Goal: Task Accomplishment & Management: Use online tool/utility

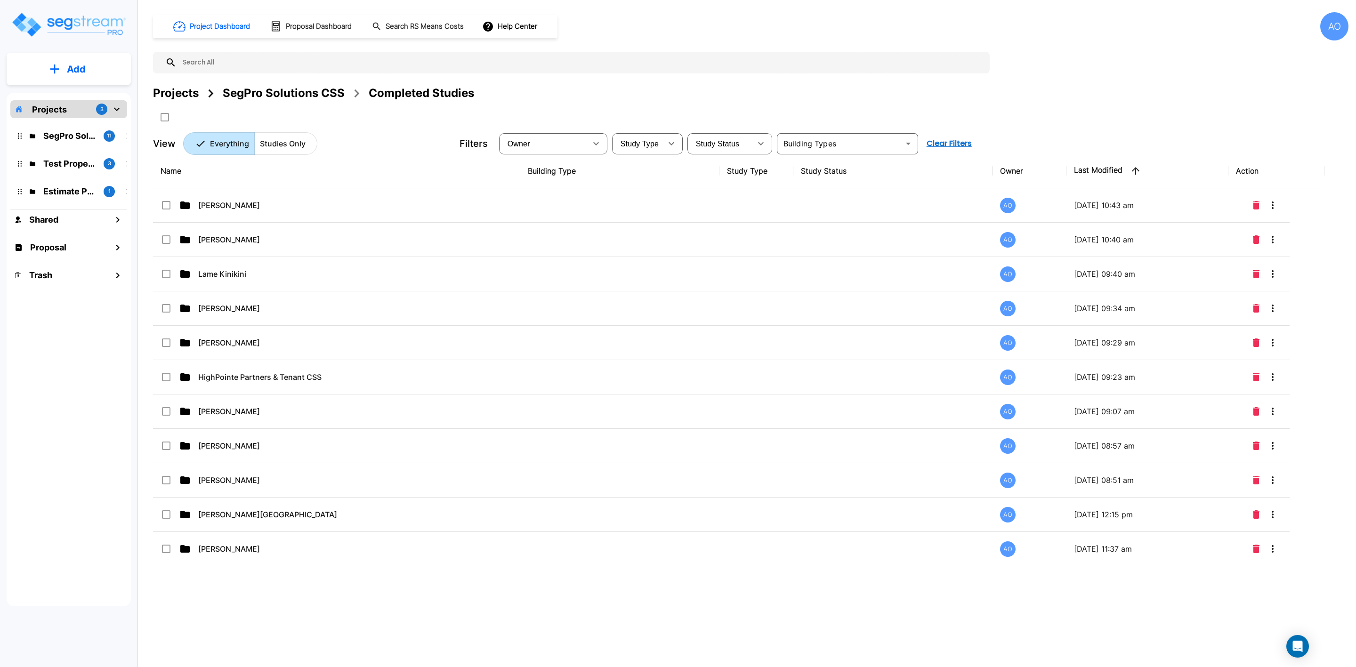
click at [55, 133] on p "SegPro Solutions CSS" at bounding box center [69, 135] width 53 height 13
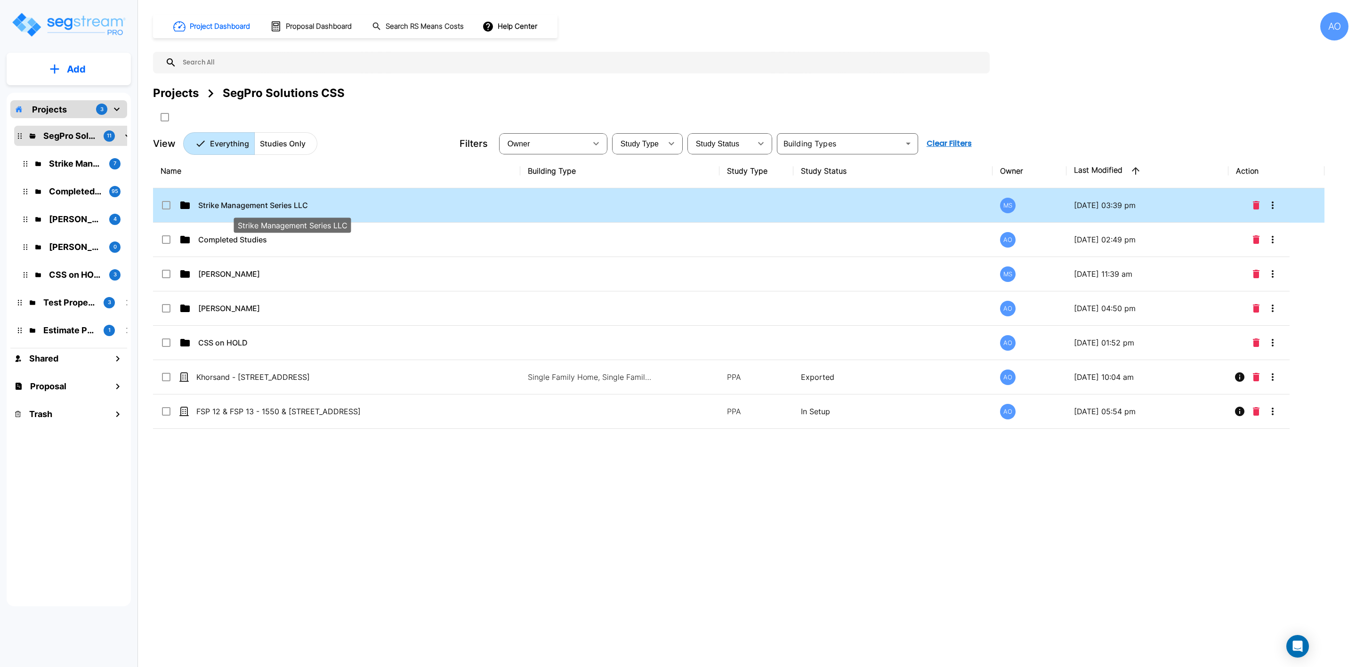
click at [266, 206] on p "Strike Management Series LLC" at bounding box center [291, 205] width 187 height 11
checkbox input "true"
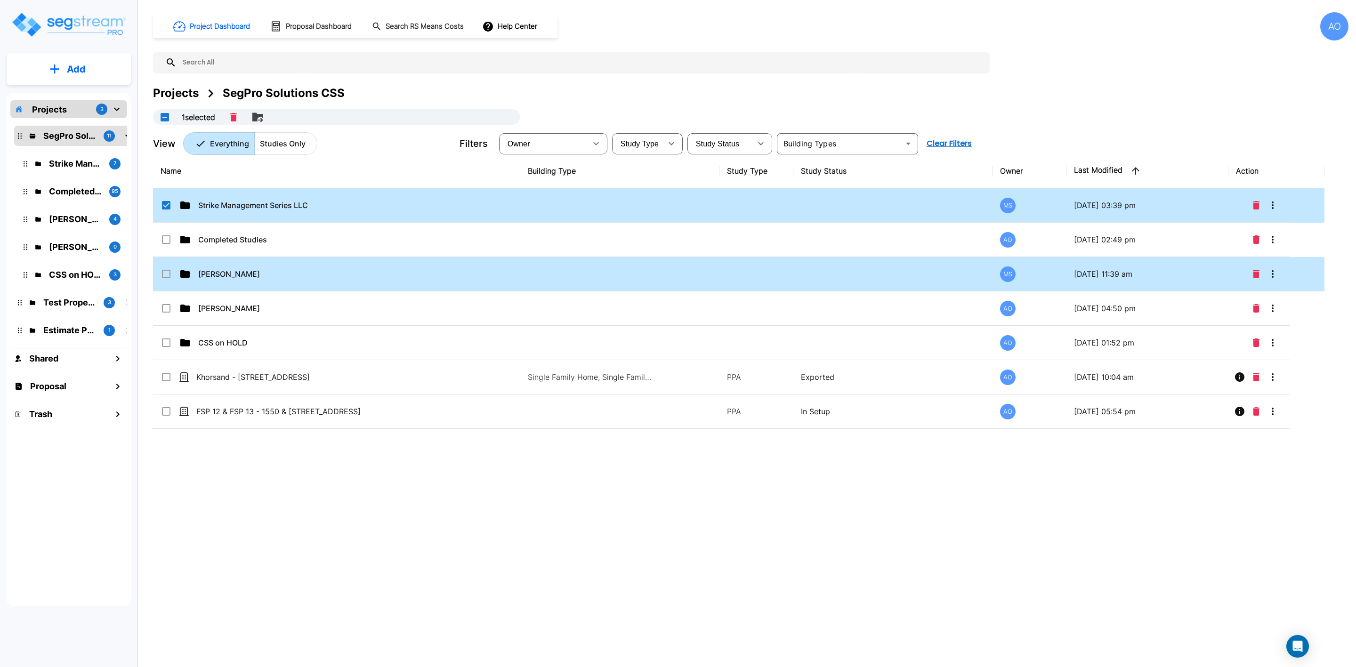
drag, startPoint x: 237, startPoint y: 378, endPoint x: 252, endPoint y: 306, distance: 73.5
click at [244, 266] on tbody "Strike Management Series LLC MS 10/02/2025 - 03:39 pm Completed Studies AO 10/0…" at bounding box center [739, 308] width 1172 height 241
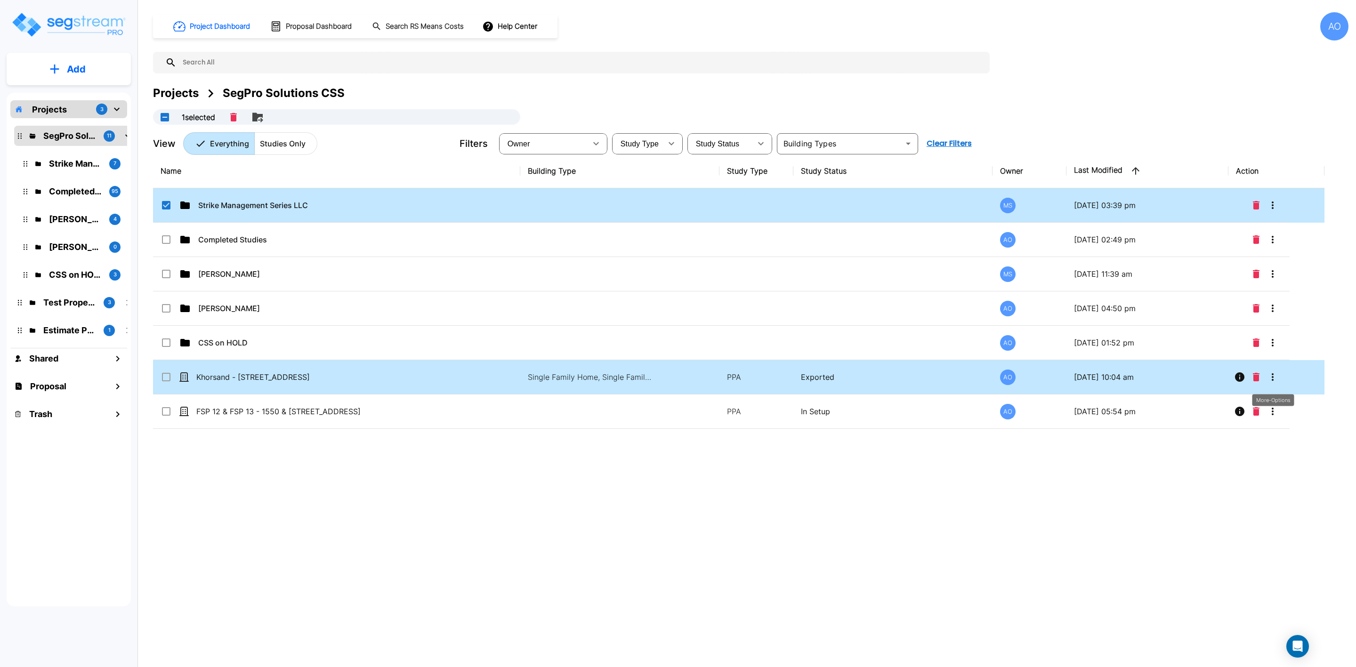
click at [1272, 377] on button "More-Options" at bounding box center [1272, 377] width 19 height 19
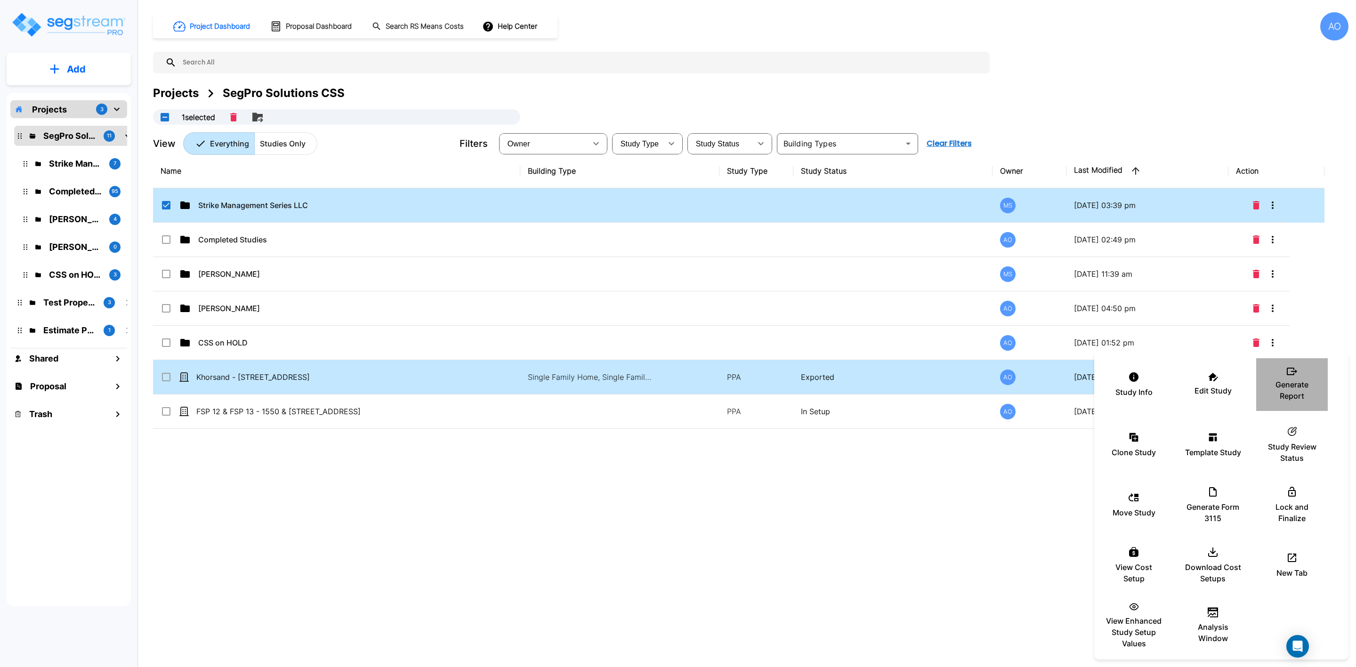
click at [1272, 377] on div "Generate Report" at bounding box center [1292, 384] width 57 height 47
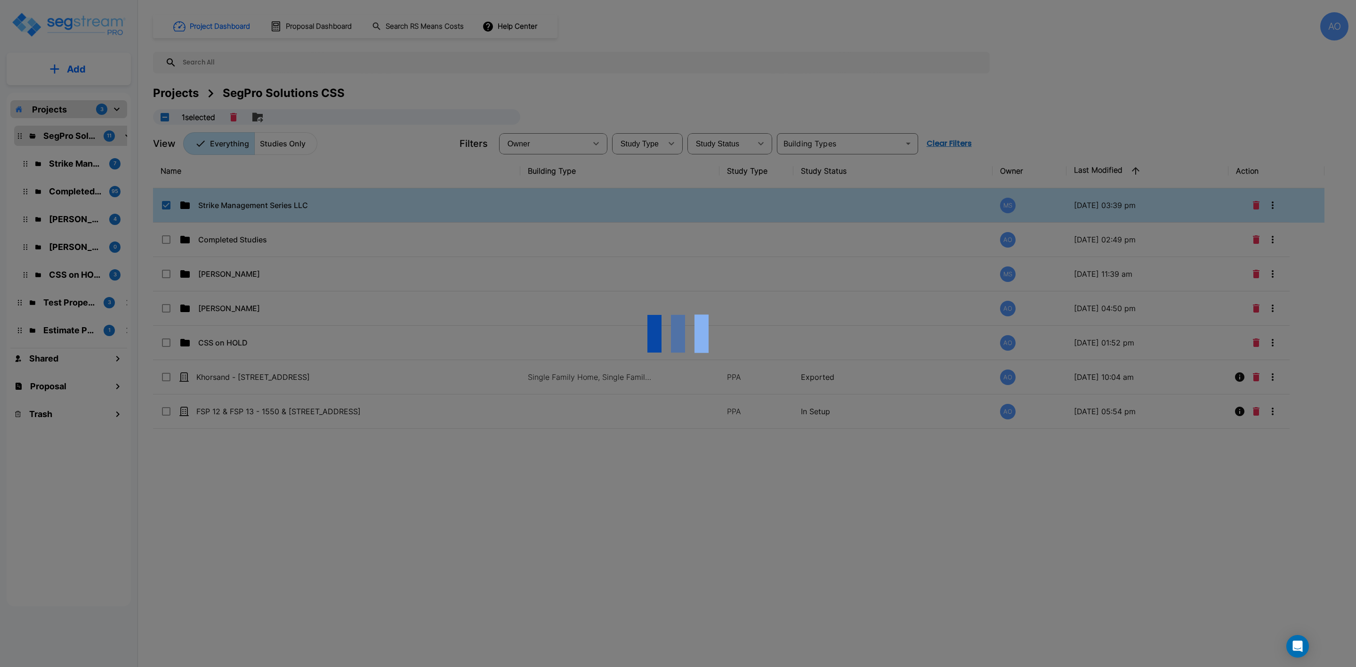
click at [1295, 341] on div at bounding box center [678, 333] width 1356 height 667
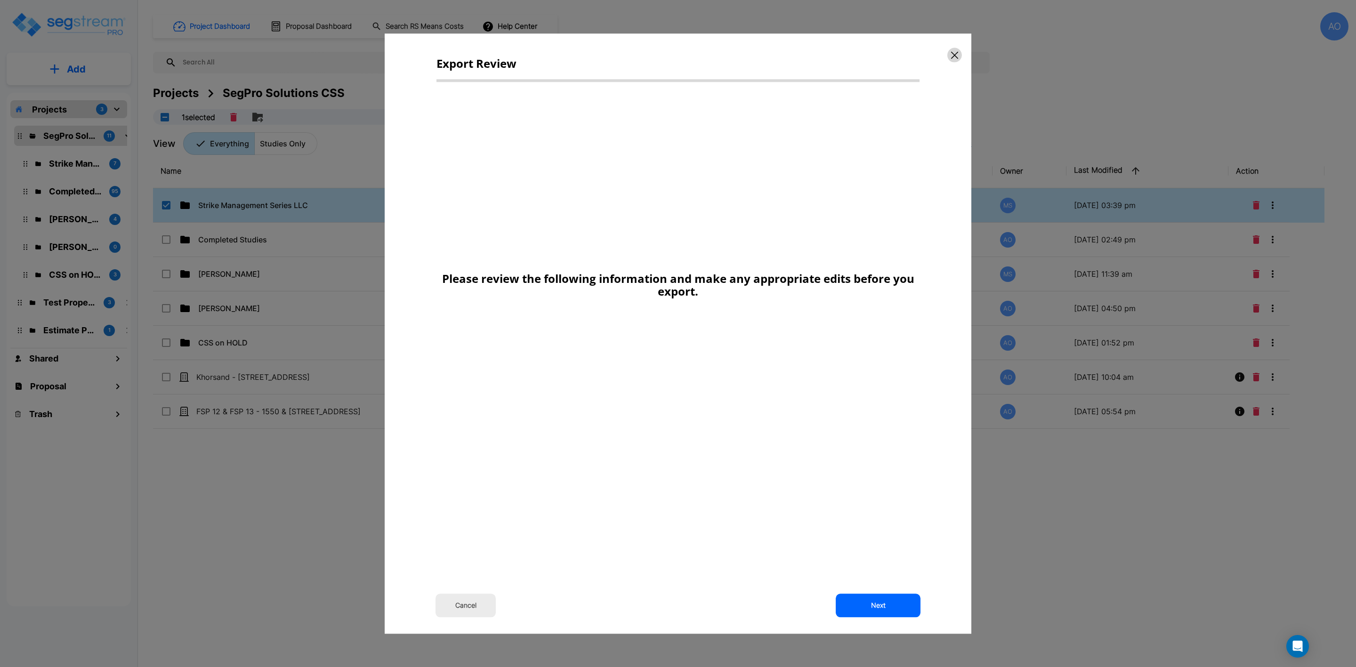
click at [950, 51] on button "button" at bounding box center [954, 55] width 15 height 15
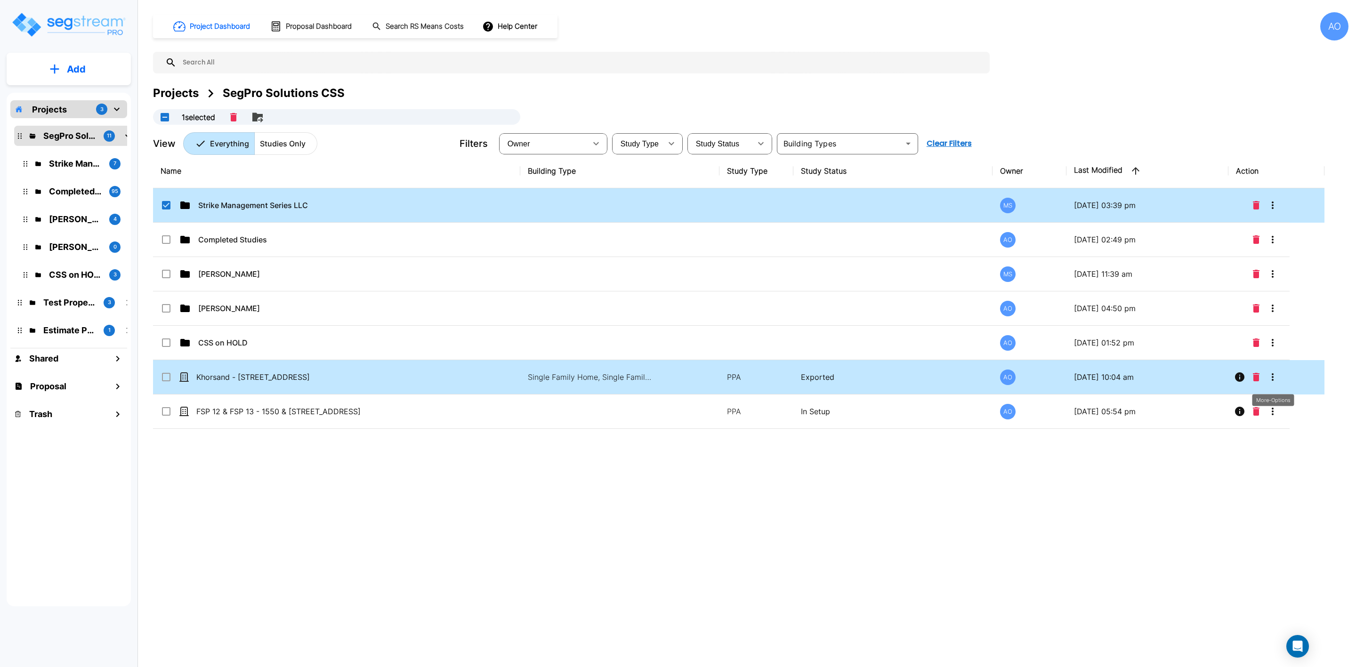
click at [1275, 378] on icon "More-Options" at bounding box center [1272, 377] width 11 height 11
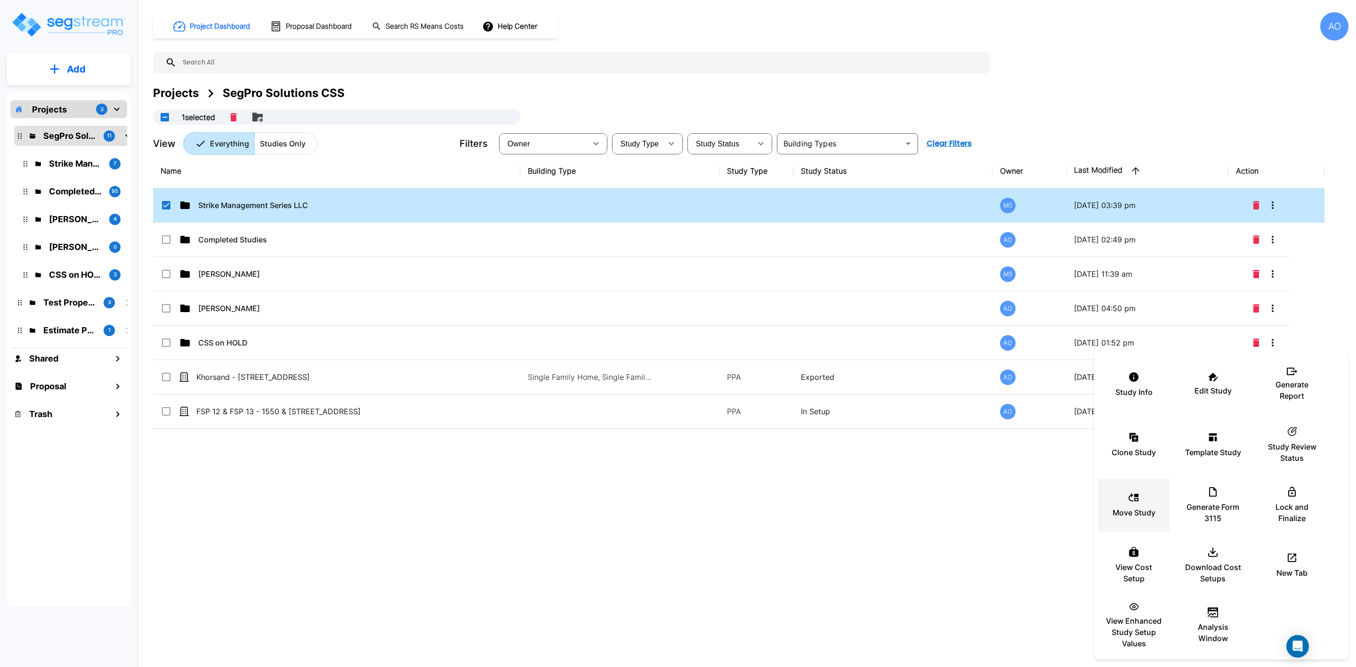
click at [1123, 492] on div "Move Study" at bounding box center [1134, 505] width 57 height 47
checkbox input "true"
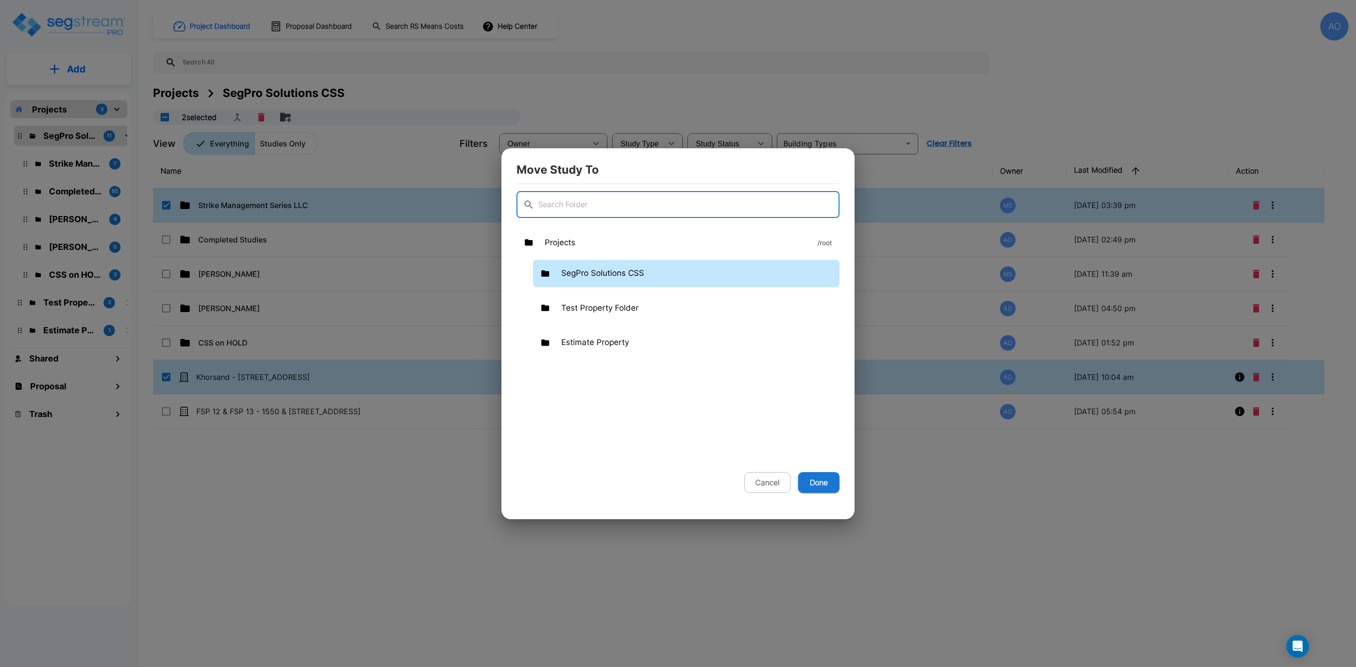
click at [595, 273] on p "SegPro Solutions CSS" at bounding box center [602, 273] width 83 height 12
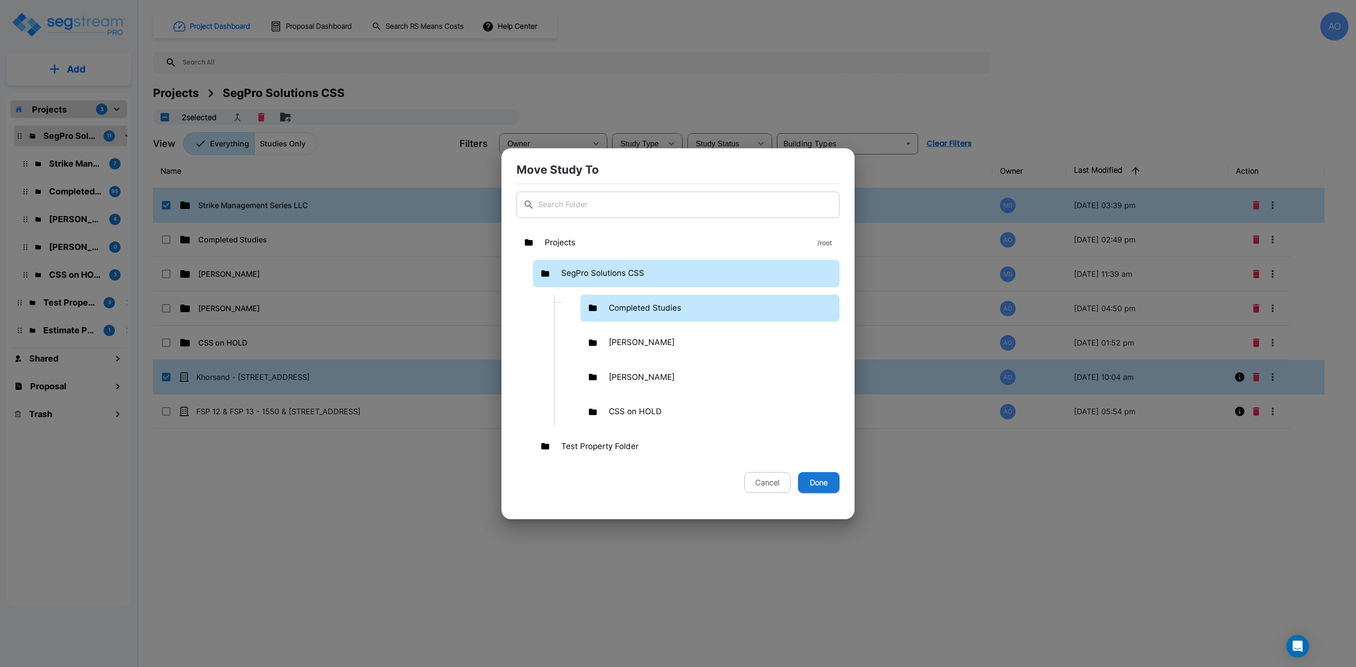
click at [628, 307] on p "Completed Studies" at bounding box center [645, 308] width 73 height 12
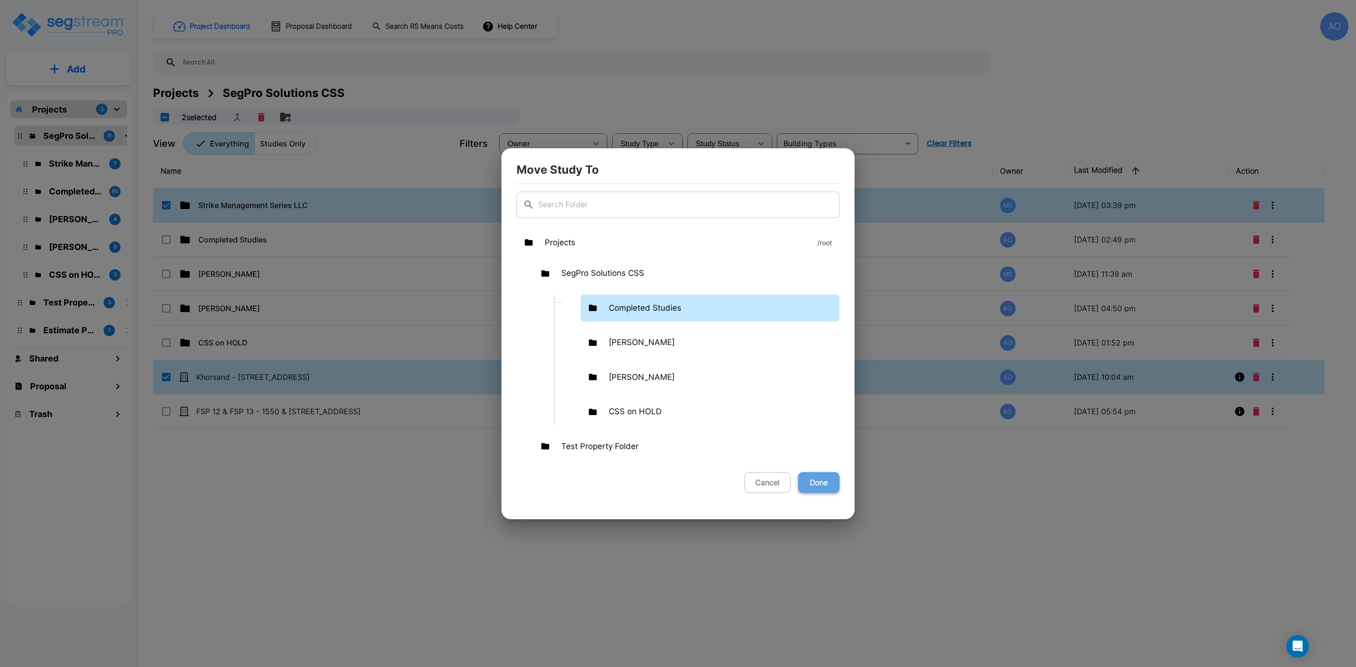
click at [824, 483] on button "Done" at bounding box center [818, 482] width 41 height 21
checkbox input "false"
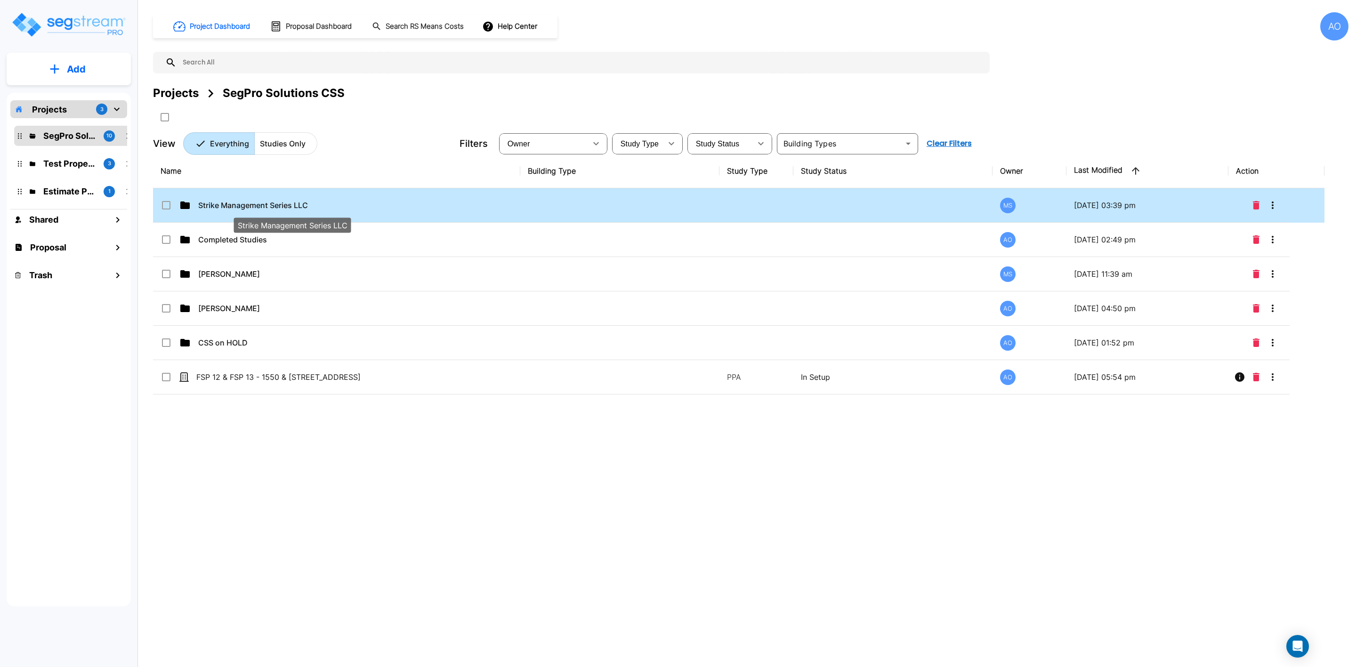
click at [227, 208] on p "Strike Management Series LLC" at bounding box center [291, 205] width 187 height 11
checkbox input "true"
click at [227, 208] on p "Strike Management Series LLC" at bounding box center [291, 205] width 187 height 11
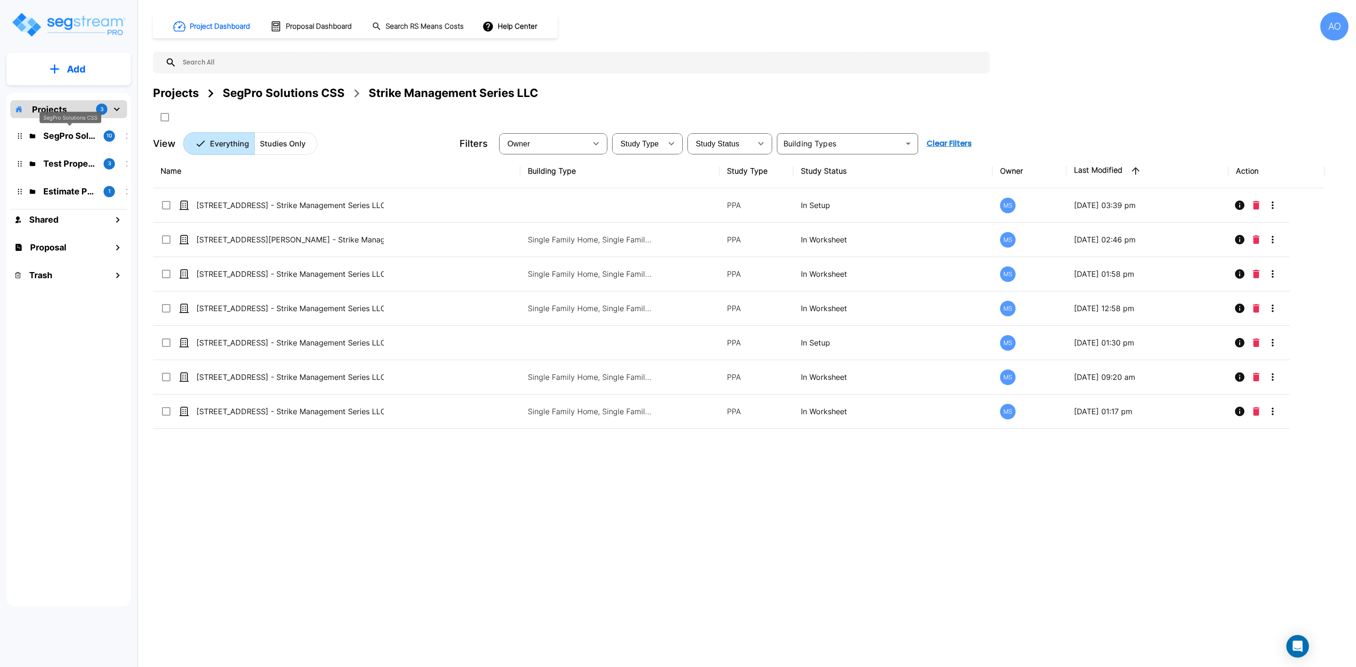
click at [65, 136] on p "SegPro Solutions CSS" at bounding box center [69, 135] width 53 height 13
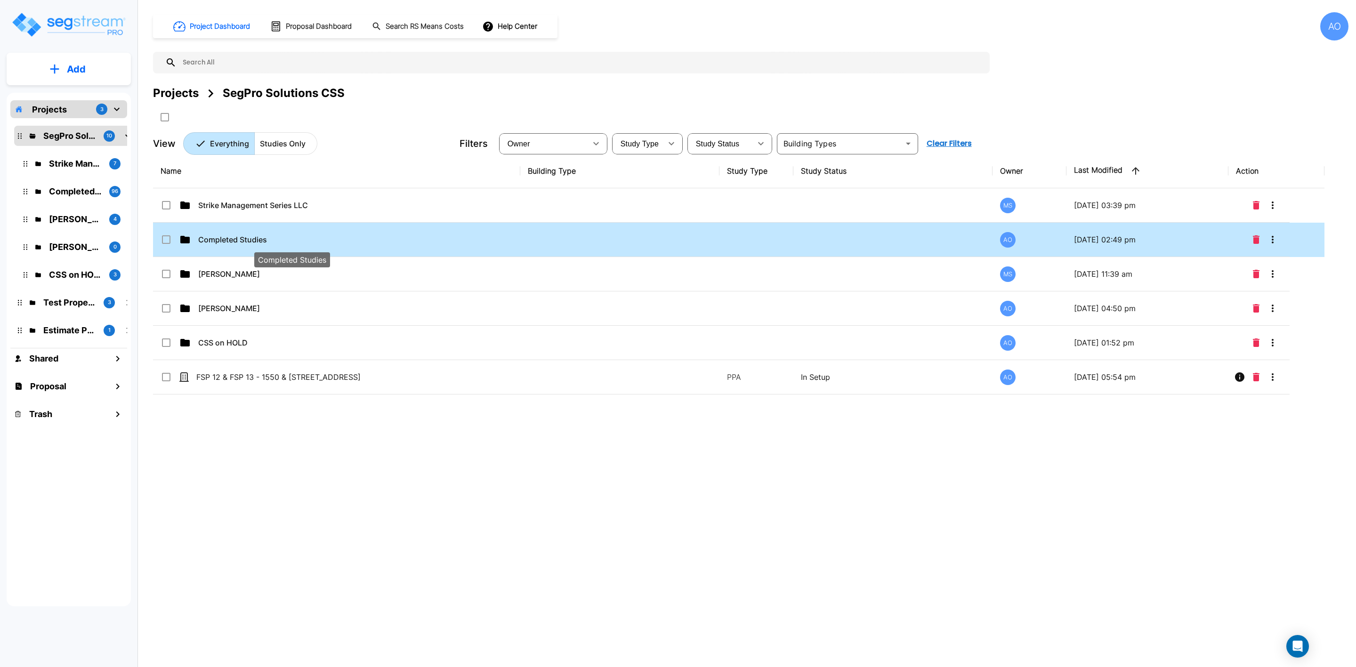
click at [260, 242] on p "Completed Studies" at bounding box center [291, 239] width 187 height 11
click at [251, 234] on p "Completed Studies" at bounding box center [291, 239] width 187 height 11
checkbox input "false"
click at [251, 234] on p "Completed Studies" at bounding box center [291, 239] width 187 height 11
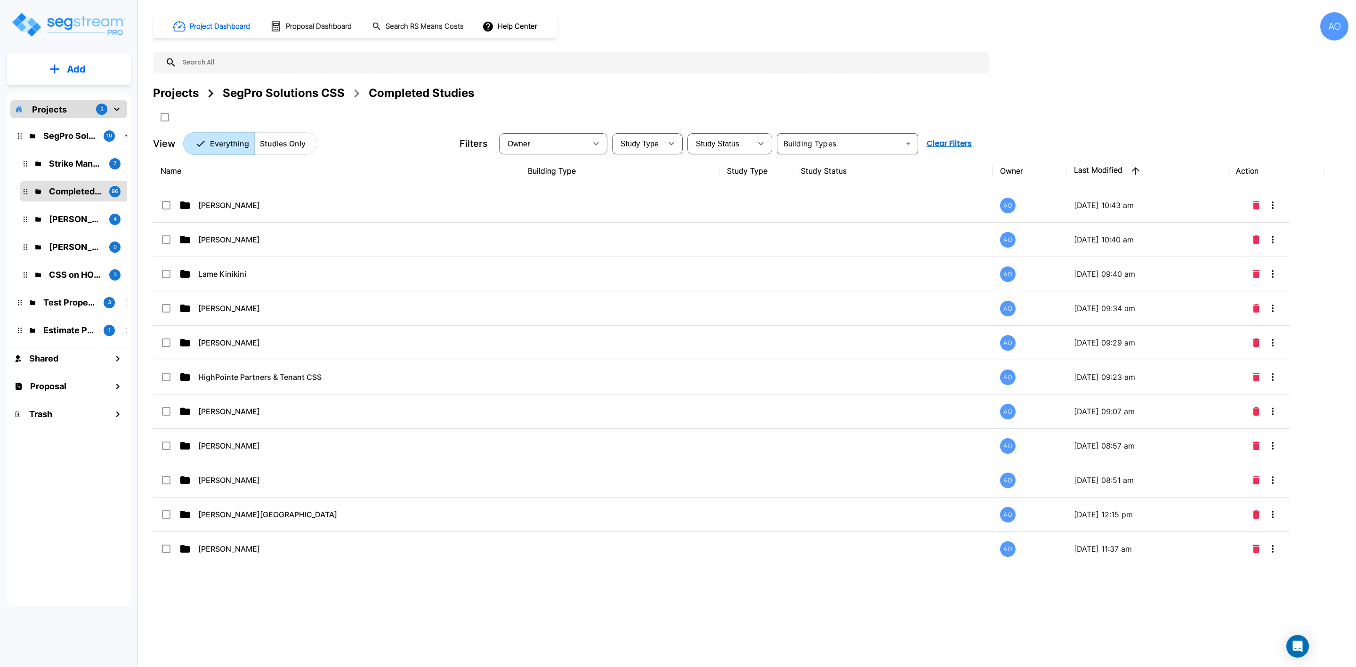
click at [246, 52] on div at bounding box center [571, 63] width 837 height 22
click at [260, 61] on input "text" at bounding box center [581, 63] width 808 height 22
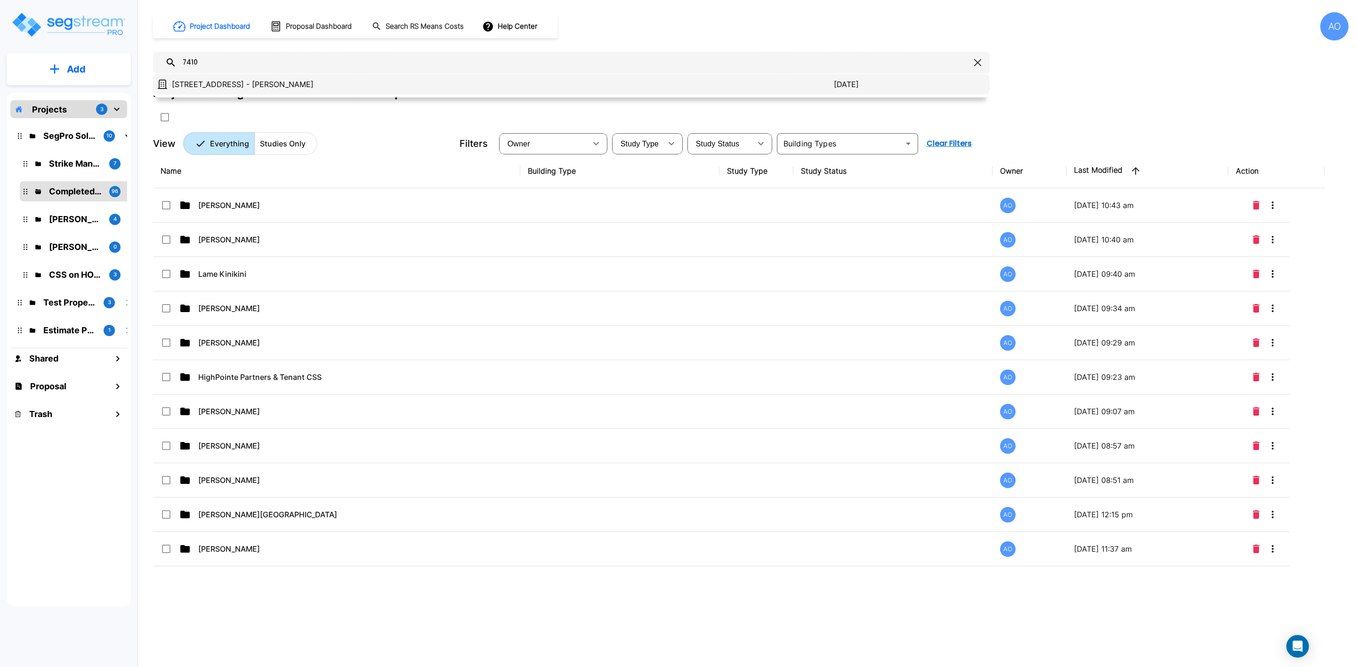
type input "7410"
click at [229, 80] on p "[STREET_ADDRESS] - [PERSON_NAME]" at bounding box center [503, 84] width 662 height 11
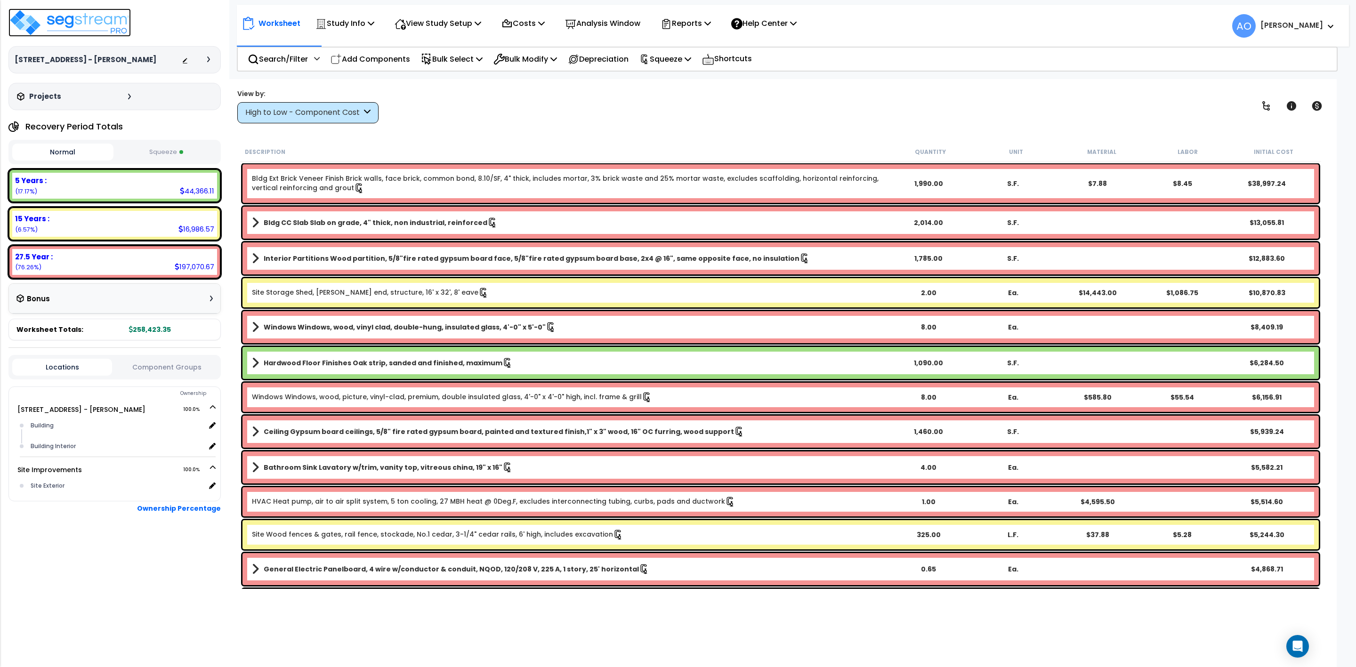
click at [99, 18] on img at bounding box center [69, 22] width 122 height 28
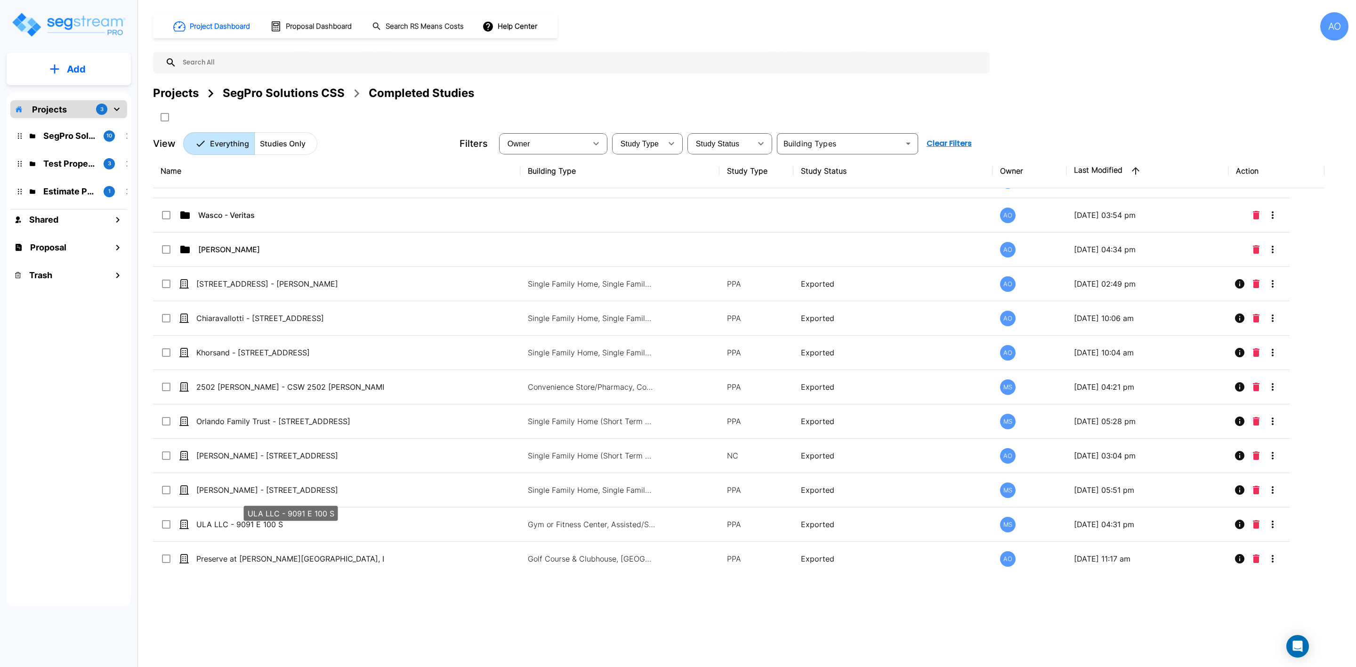
scroll to position [989, 0]
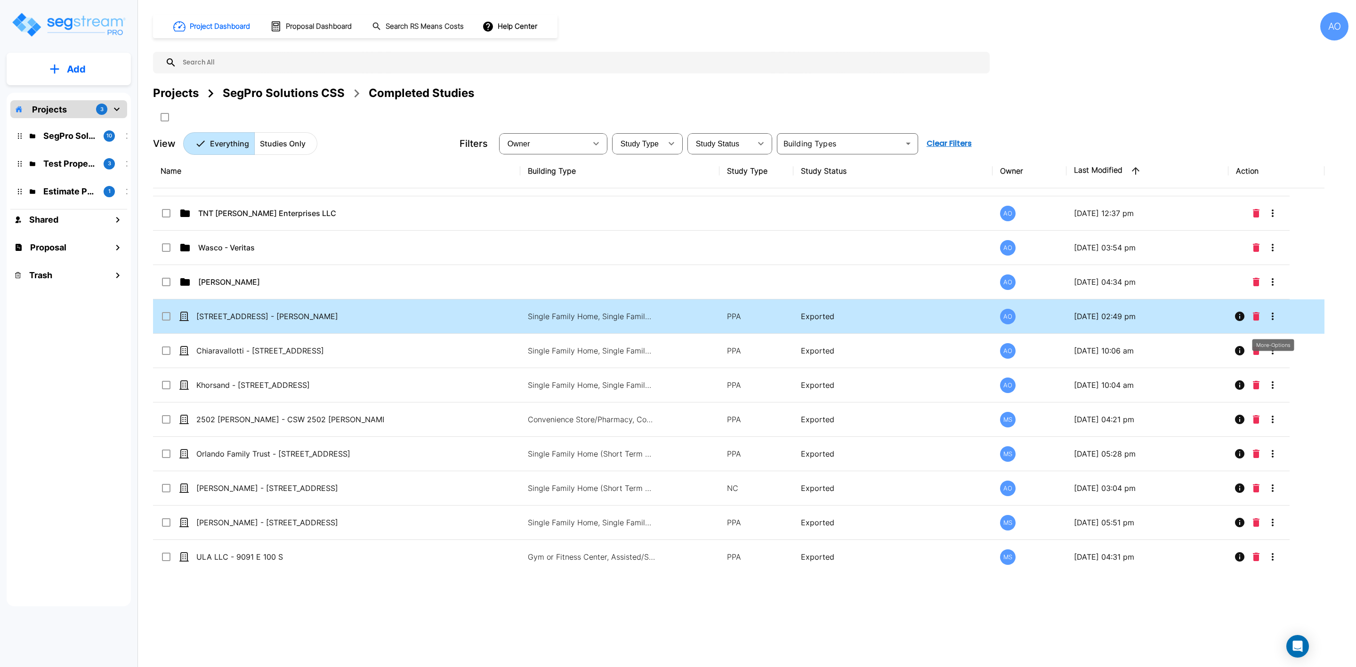
click at [1277, 322] on icon "More-Options" at bounding box center [1272, 316] width 11 height 11
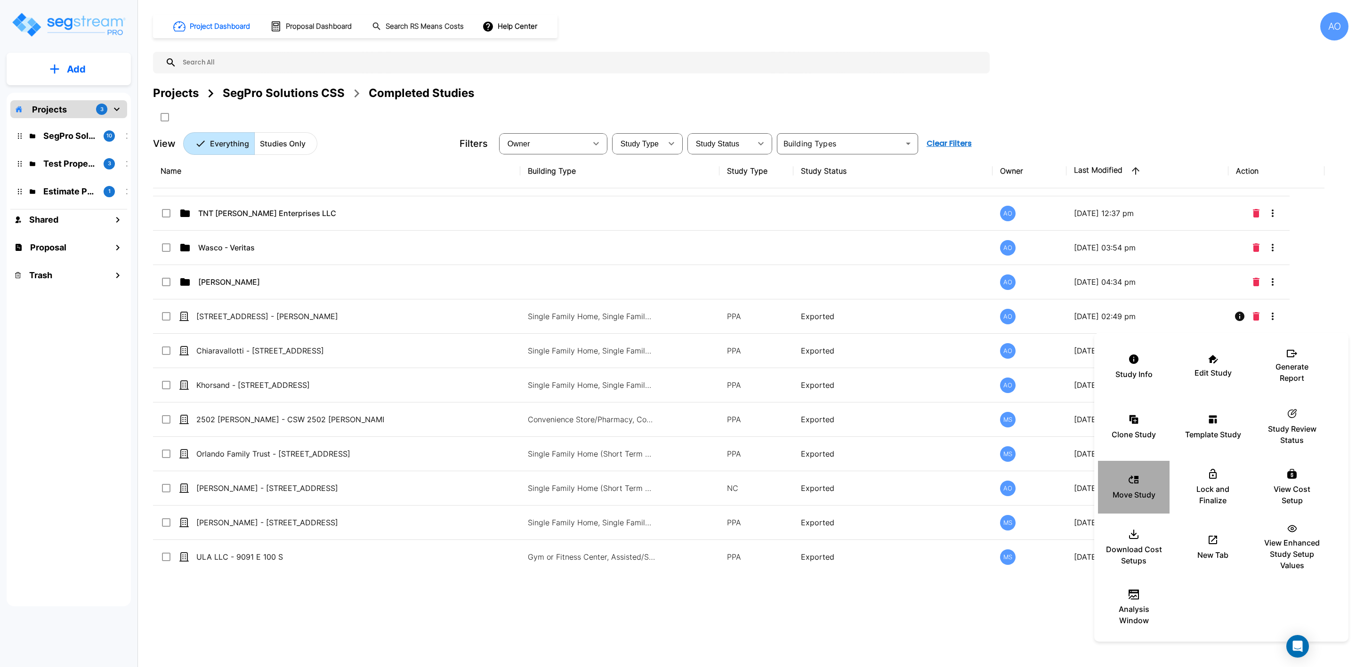
click at [1143, 484] on div "Move Study" at bounding box center [1134, 487] width 57 height 47
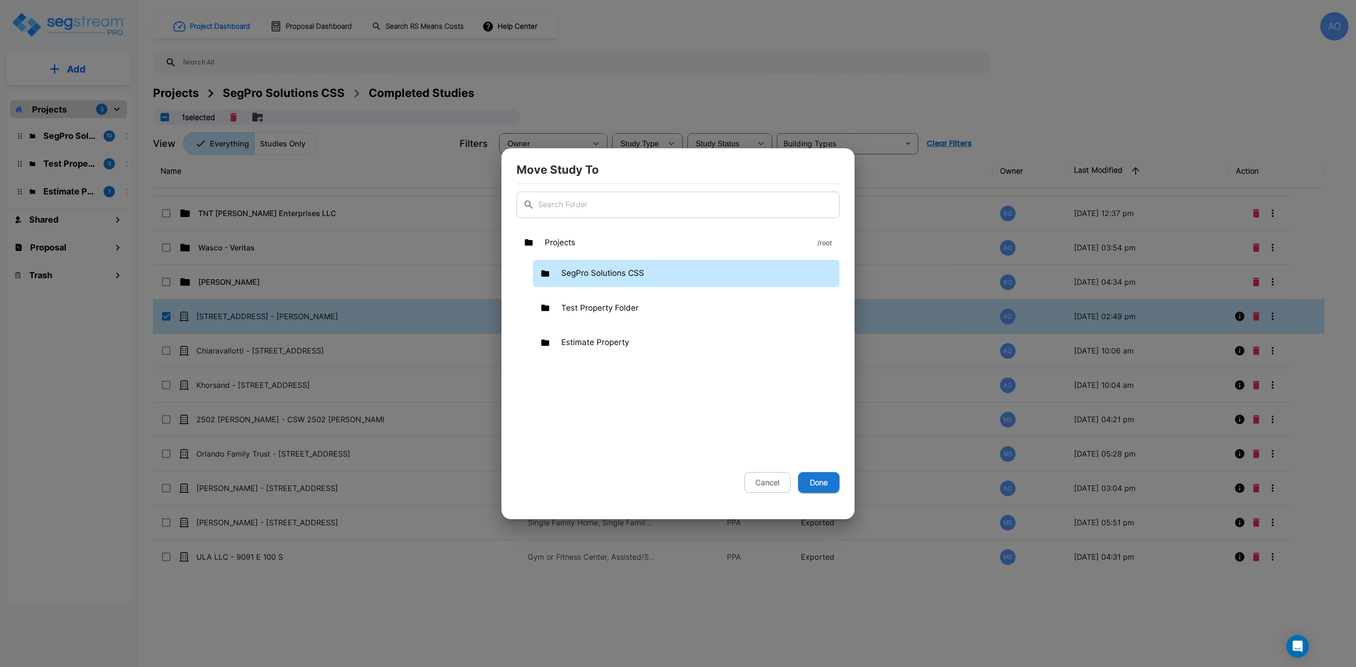
click at [588, 275] on p "SegPro Solutions CSS" at bounding box center [602, 273] width 83 height 12
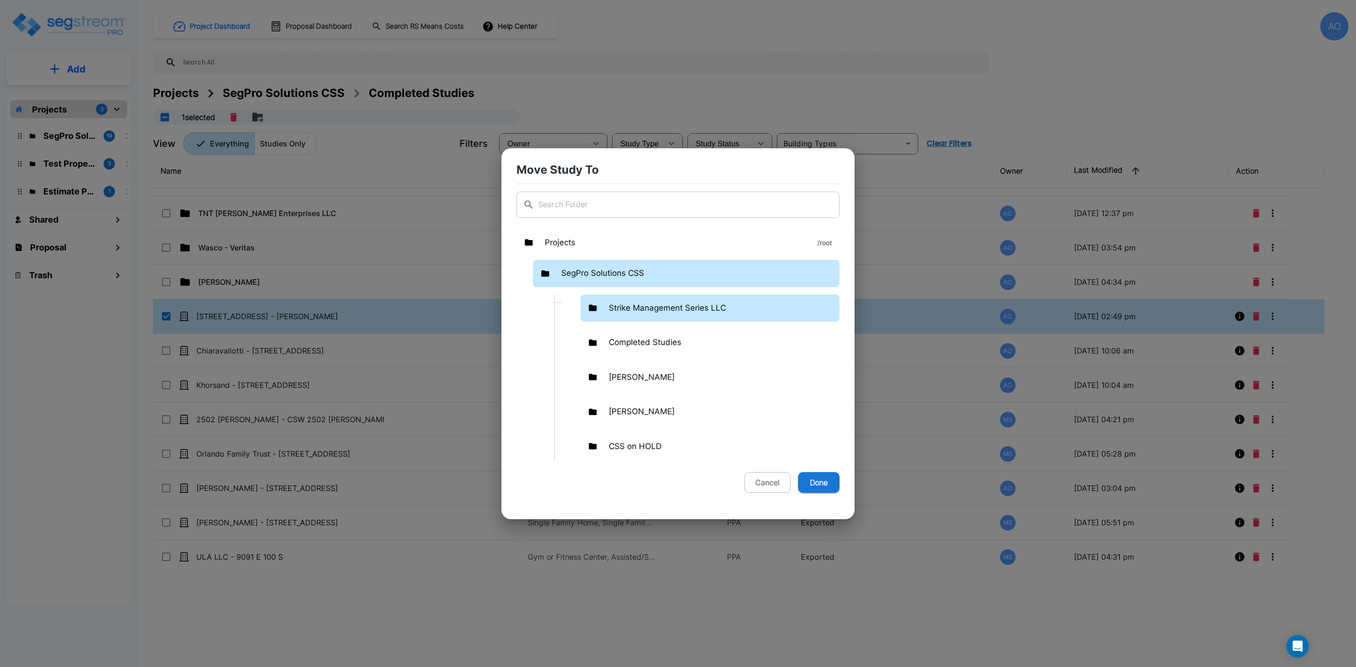
click at [629, 301] on div "Strike Management Series LLC" at bounding box center [710, 308] width 259 height 27
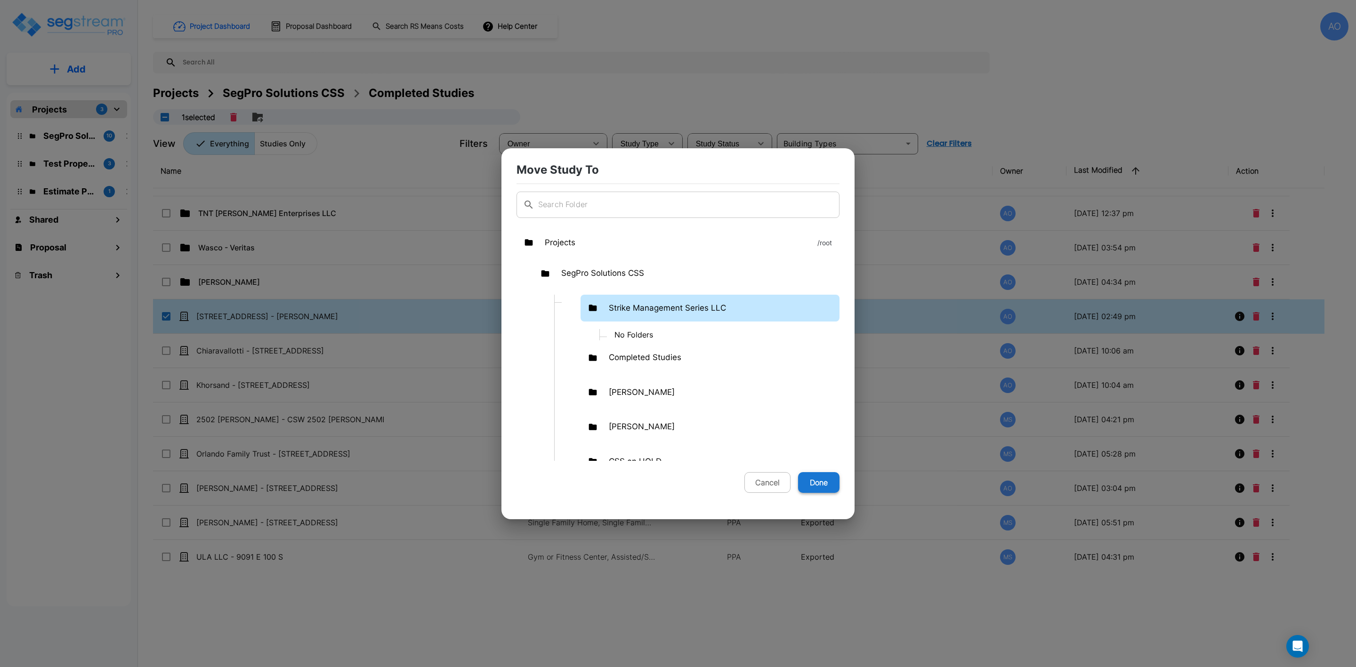
click at [817, 485] on button "Done" at bounding box center [818, 482] width 41 height 21
checkbox input "false"
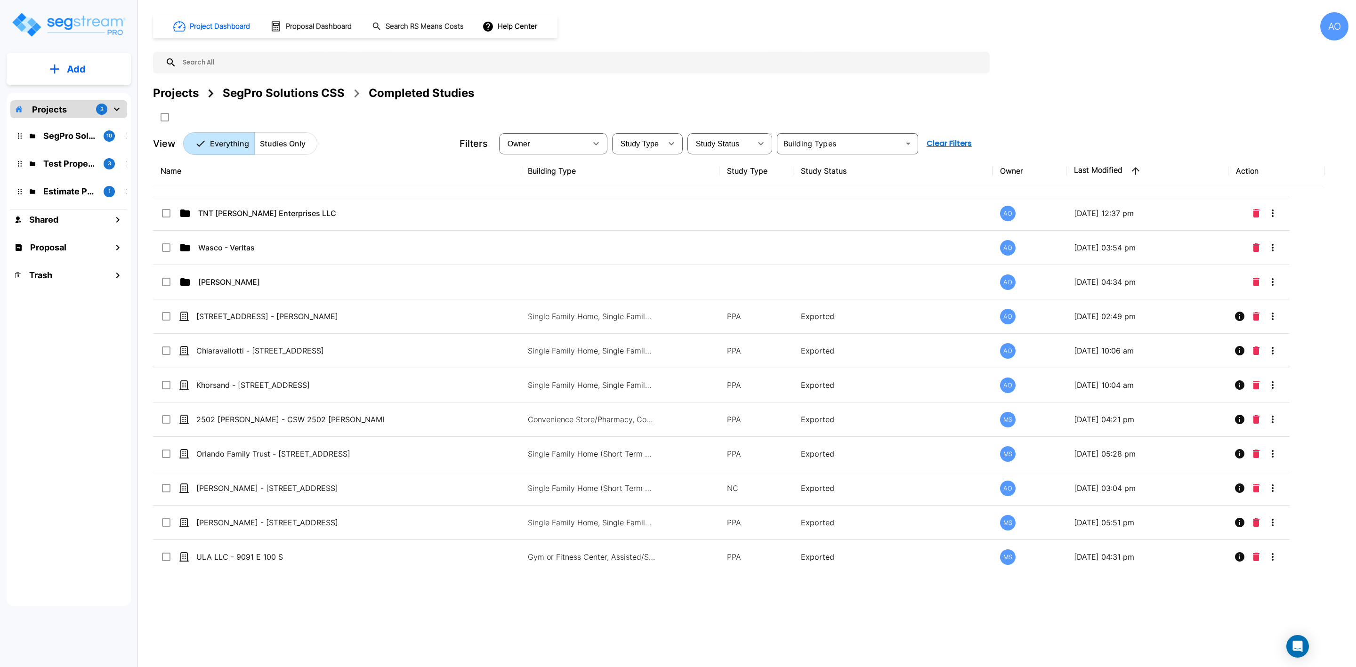
scroll to position [0, 0]
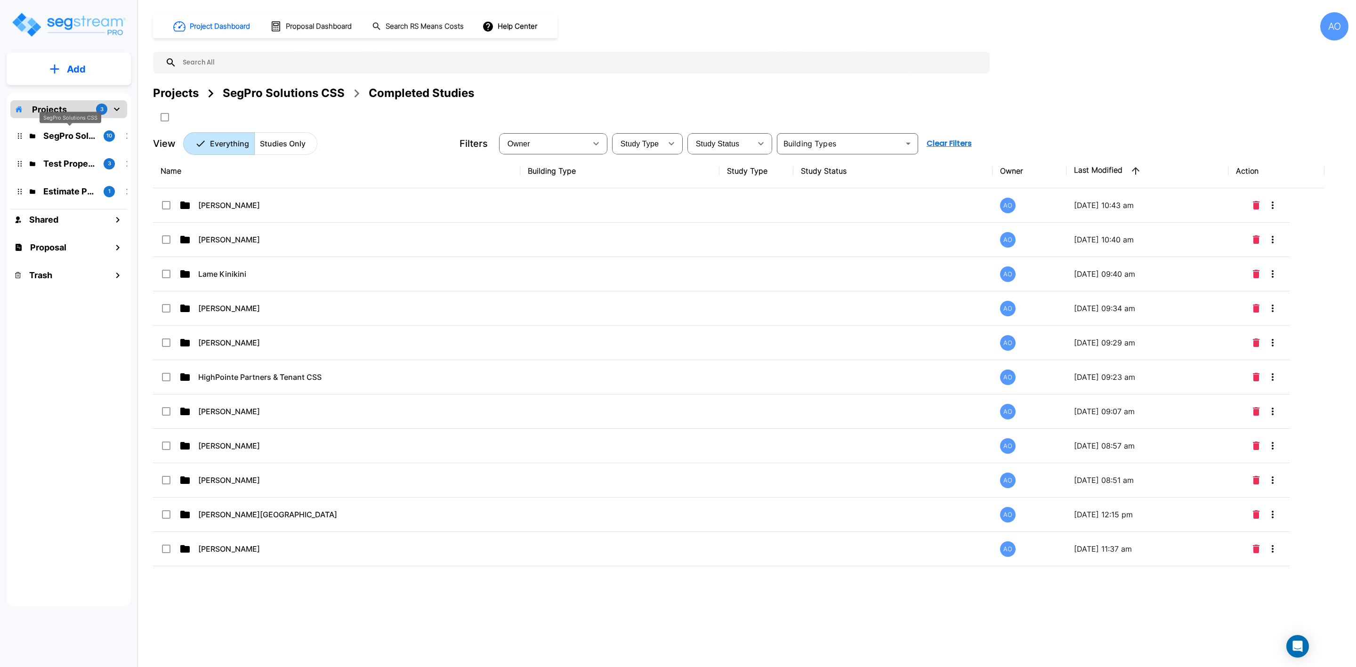
click at [64, 136] on p "SegPro Solutions CSS" at bounding box center [69, 135] width 53 height 13
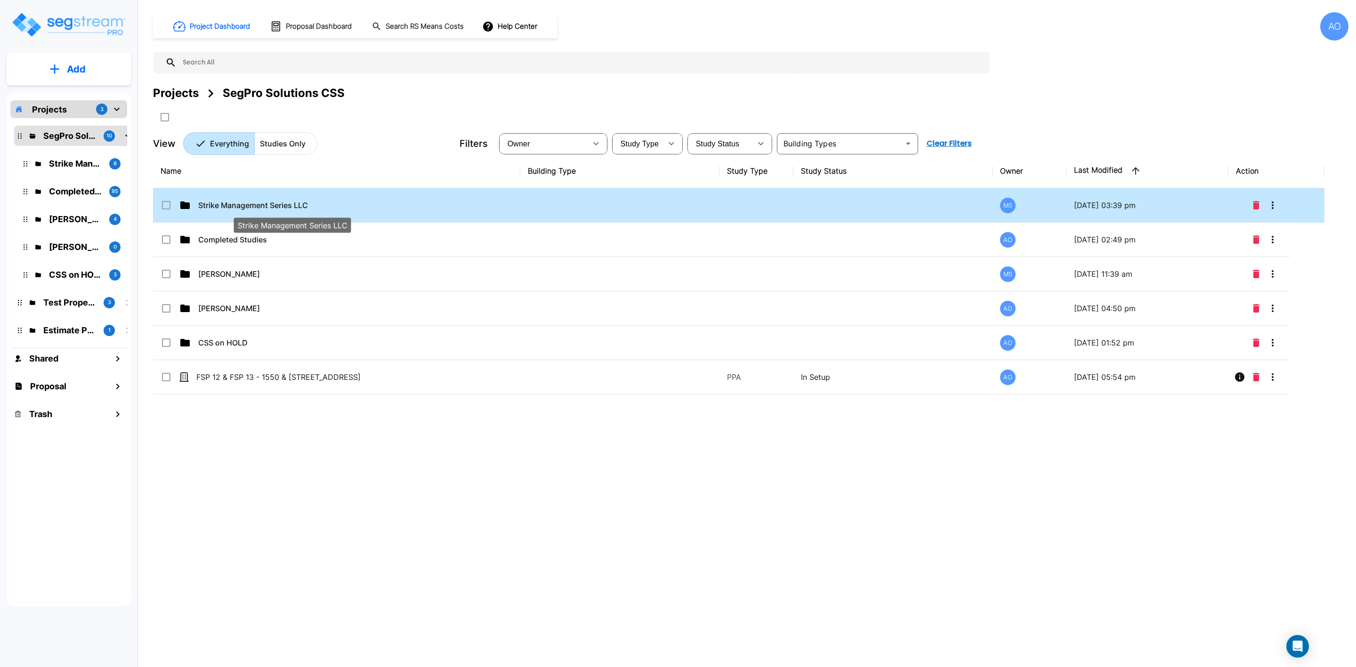
click at [255, 207] on p "Strike Management Series LLC" at bounding box center [291, 205] width 187 height 11
checkbox input "true"
click at [255, 207] on p "Strike Management Series LLC" at bounding box center [291, 205] width 187 height 11
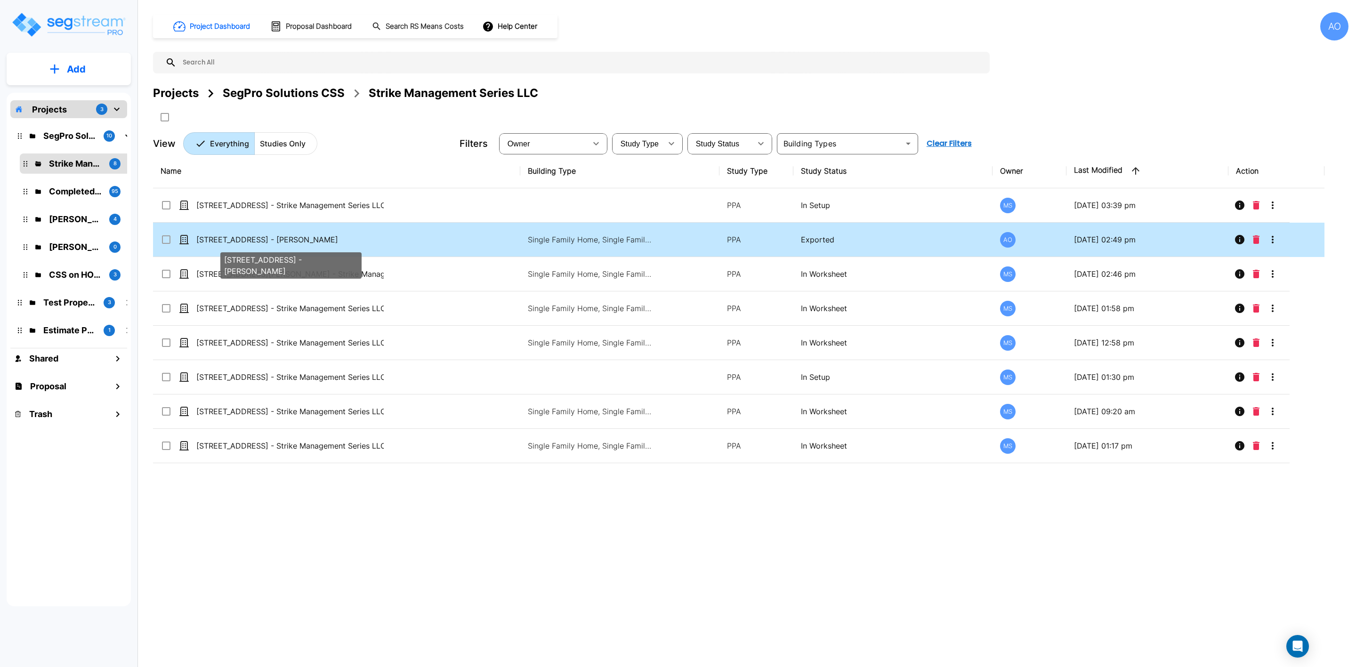
click at [247, 240] on p "[STREET_ADDRESS] - [PERSON_NAME]" at bounding box center [289, 239] width 187 height 11
checkbox input "true"
click at [247, 240] on p "[STREET_ADDRESS] - [PERSON_NAME]" at bounding box center [289, 239] width 187 height 11
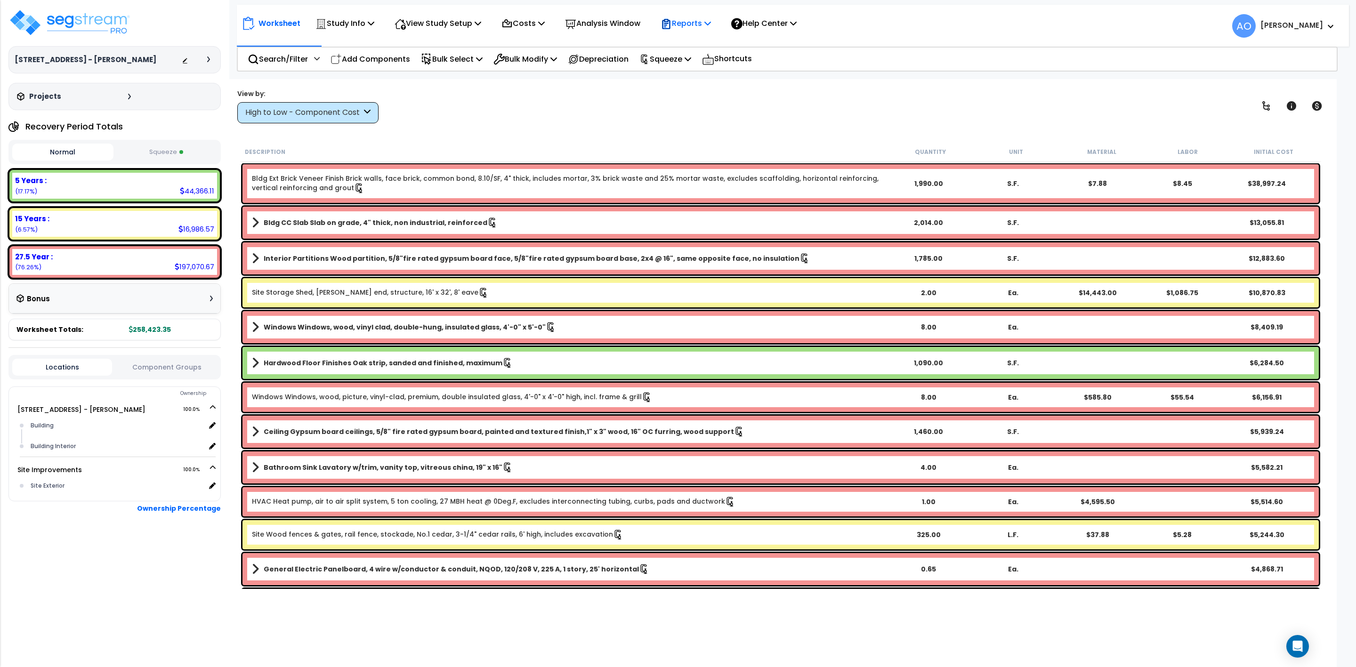
click at [692, 26] on p "Reports" at bounding box center [686, 23] width 50 height 13
click at [706, 66] on link "Manage Report Images" at bounding box center [702, 64] width 93 height 19
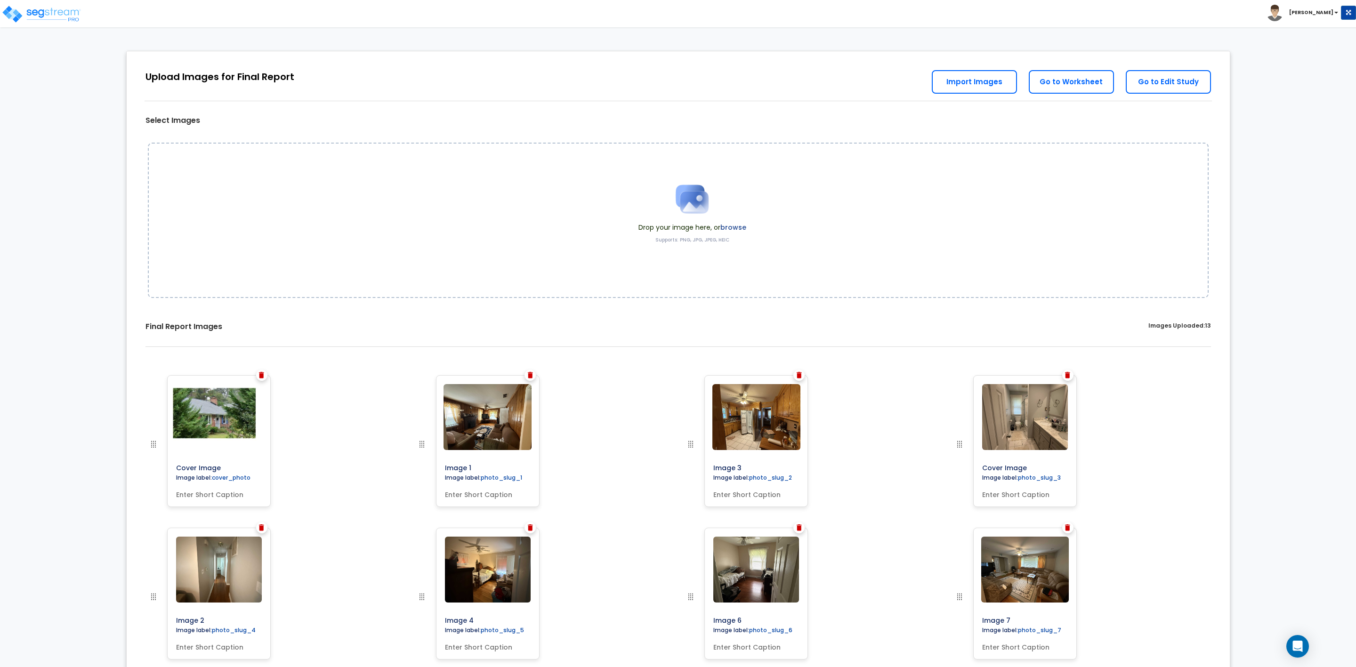
click at [263, 373] on img at bounding box center [261, 375] width 5 height 7
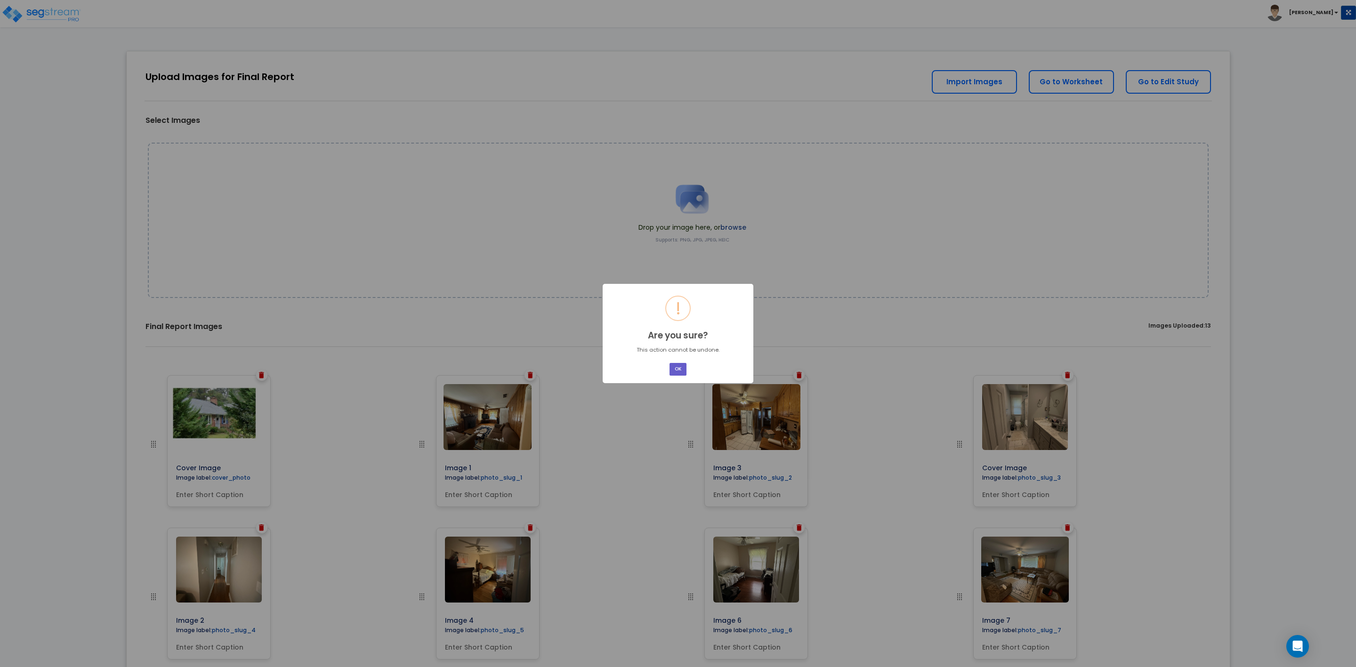
click at [679, 367] on button "OK" at bounding box center [678, 369] width 17 height 13
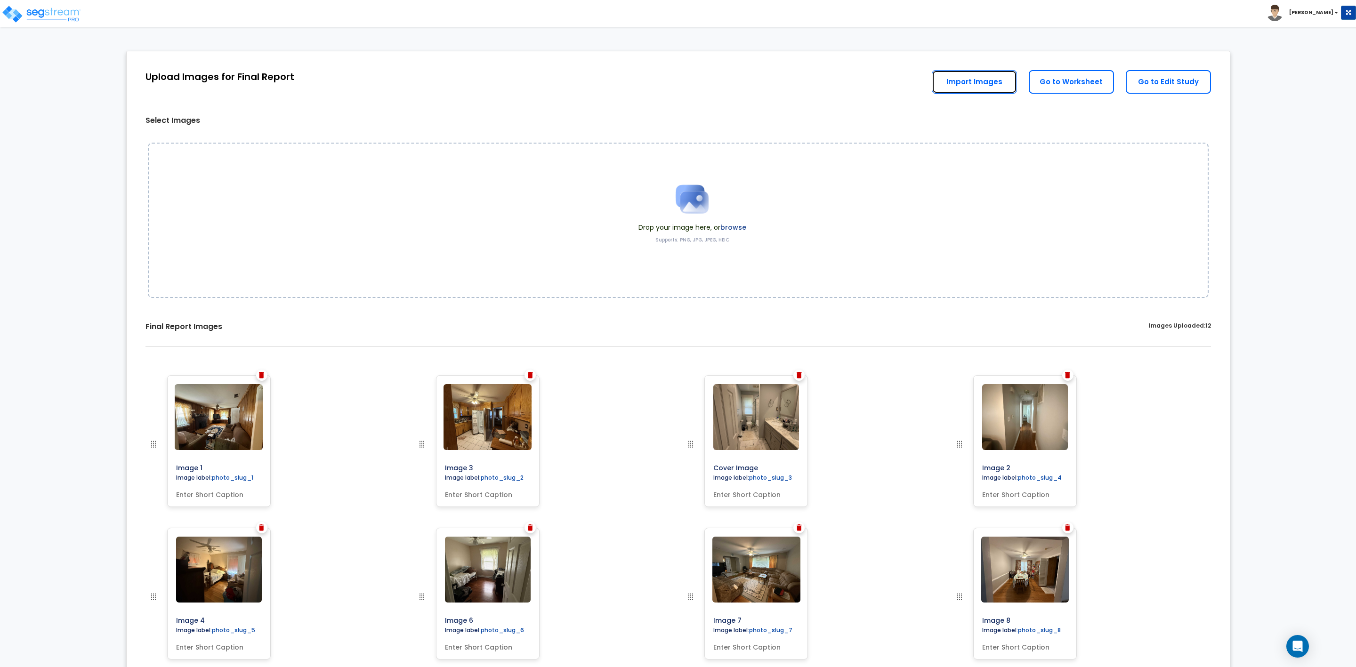
click at [973, 82] on link "Import Images" at bounding box center [974, 82] width 85 height 24
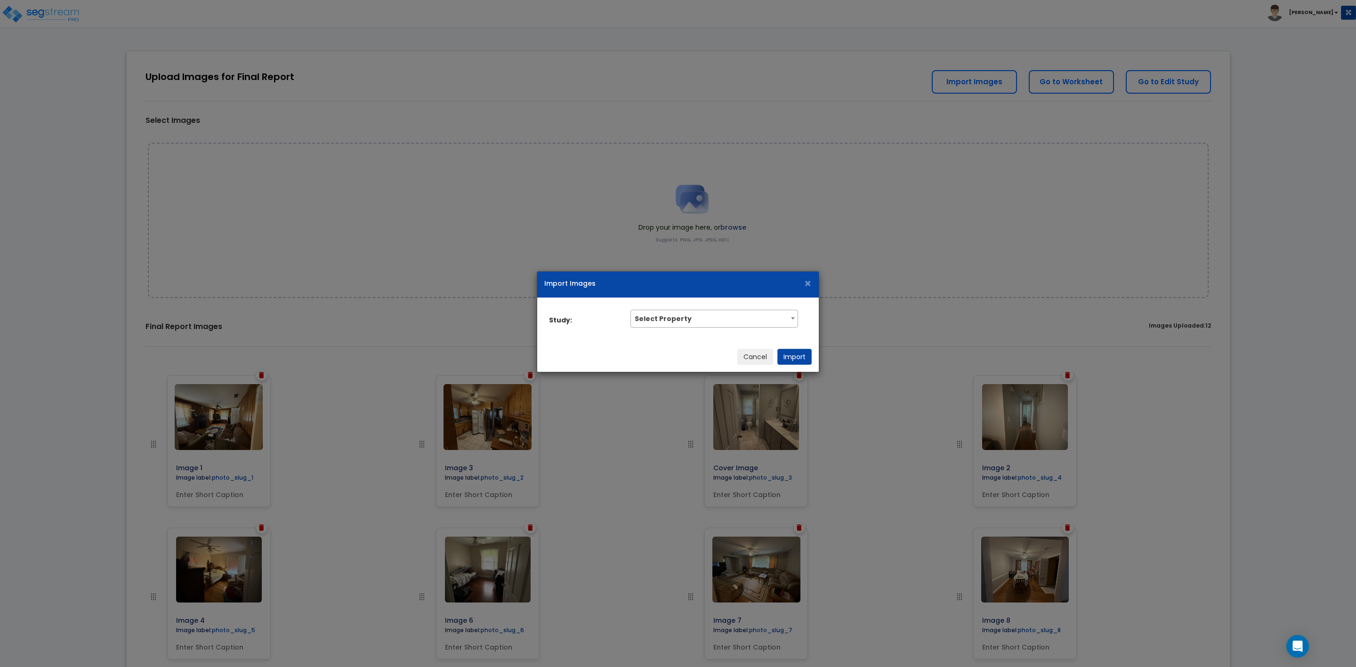
click at [815, 284] on div "Import Images ×" at bounding box center [678, 285] width 282 height 26
click at [812, 283] on div "Import Images ×" at bounding box center [678, 285] width 282 height 26
click at [808, 283] on span "×" at bounding box center [808, 283] width 8 height 16
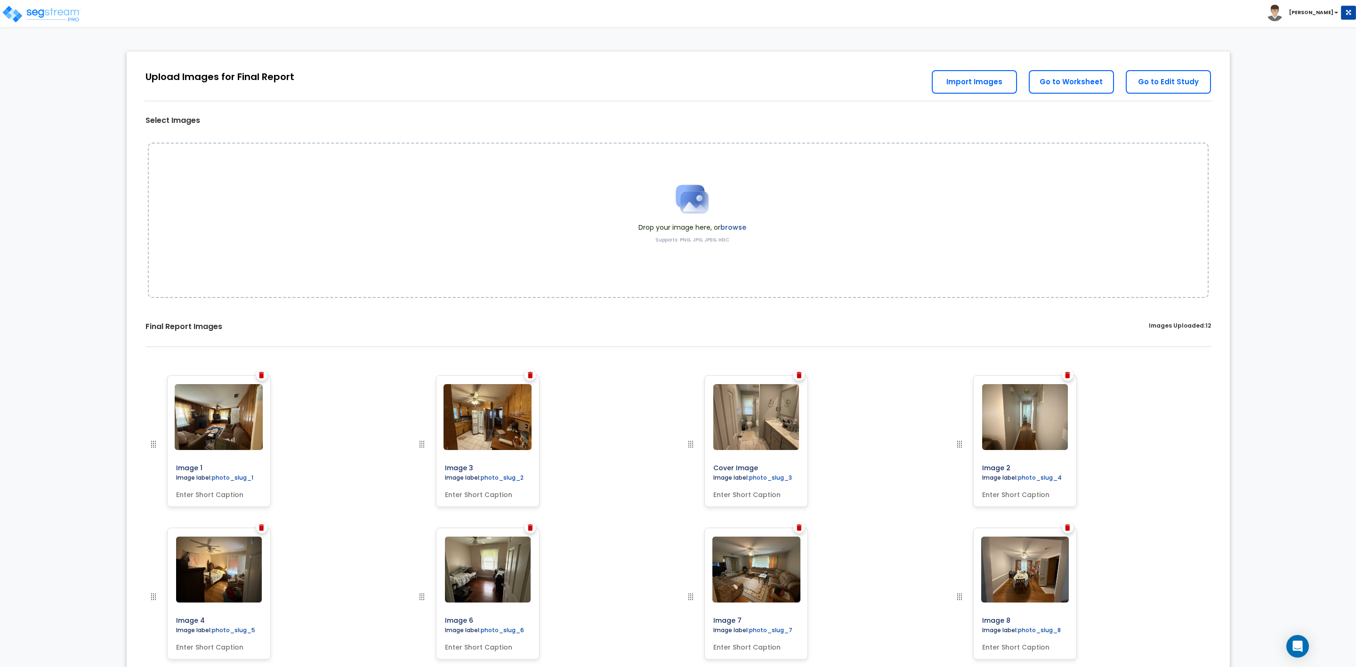
click at [693, 227] on span "Drop your image here, or browse" at bounding box center [692, 227] width 108 height 9
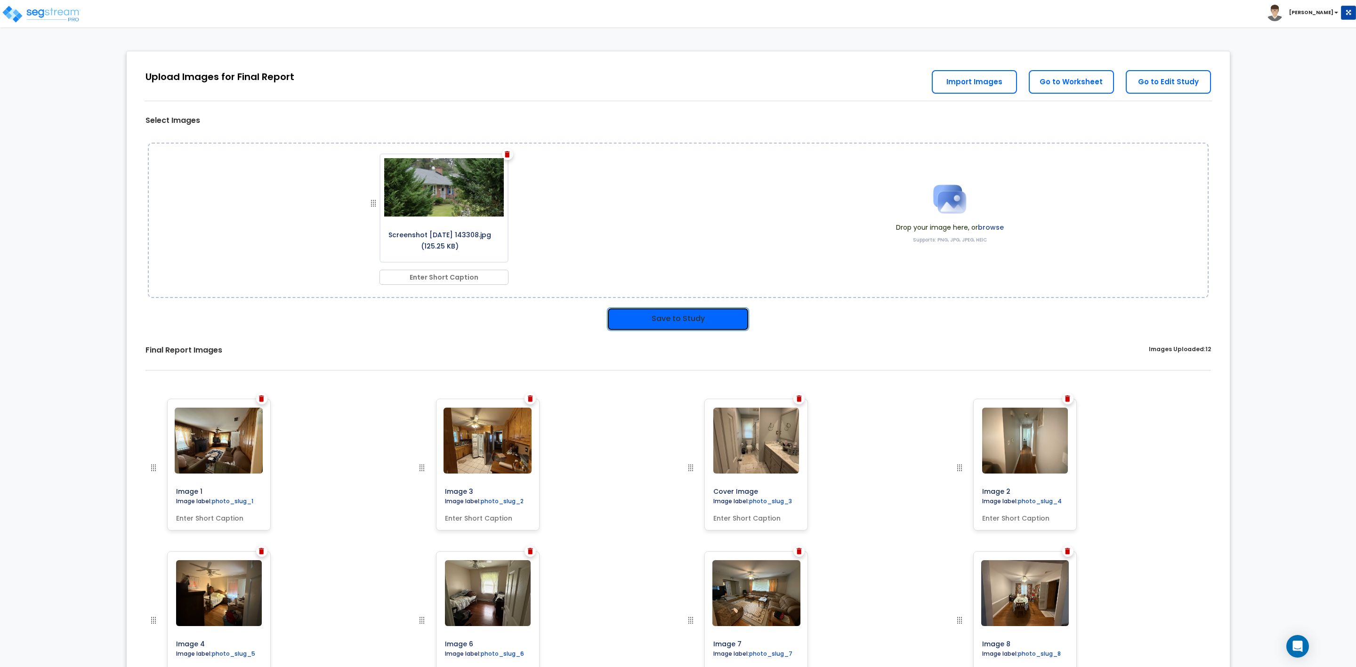
click at [679, 321] on button "Save to Study" at bounding box center [678, 319] width 142 height 24
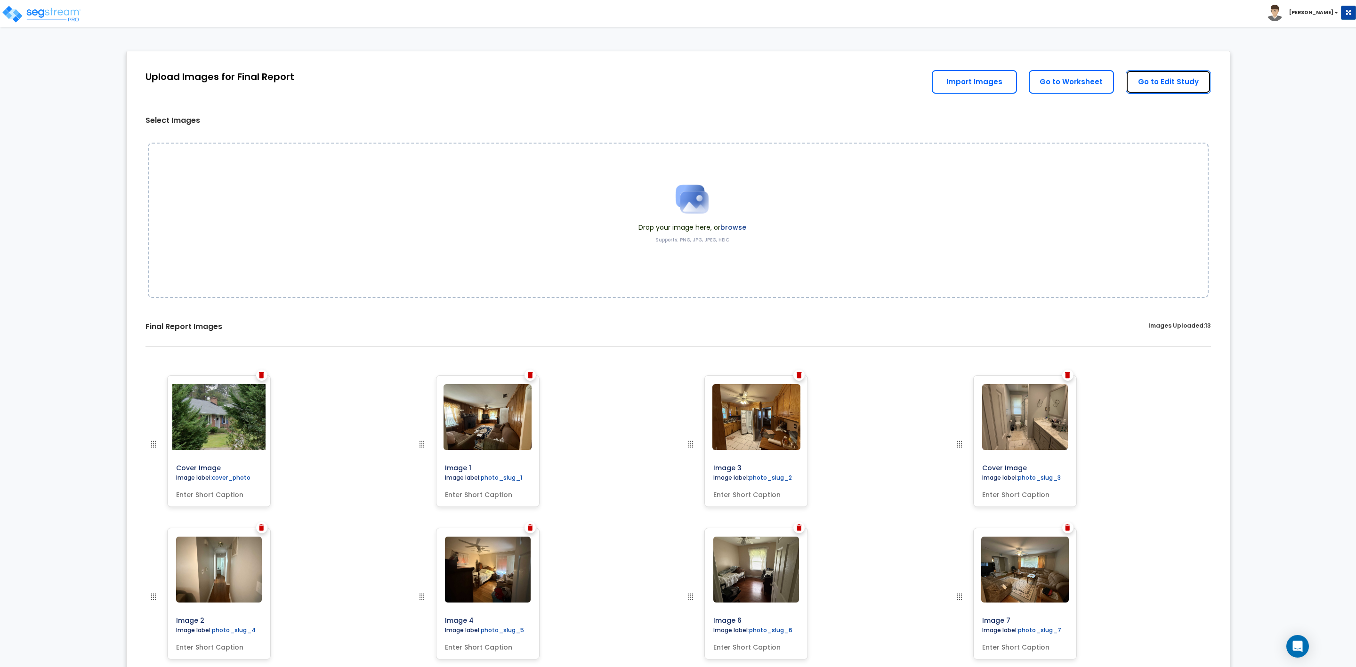
click at [1163, 82] on link "Go to Edit Study" at bounding box center [1168, 82] width 85 height 24
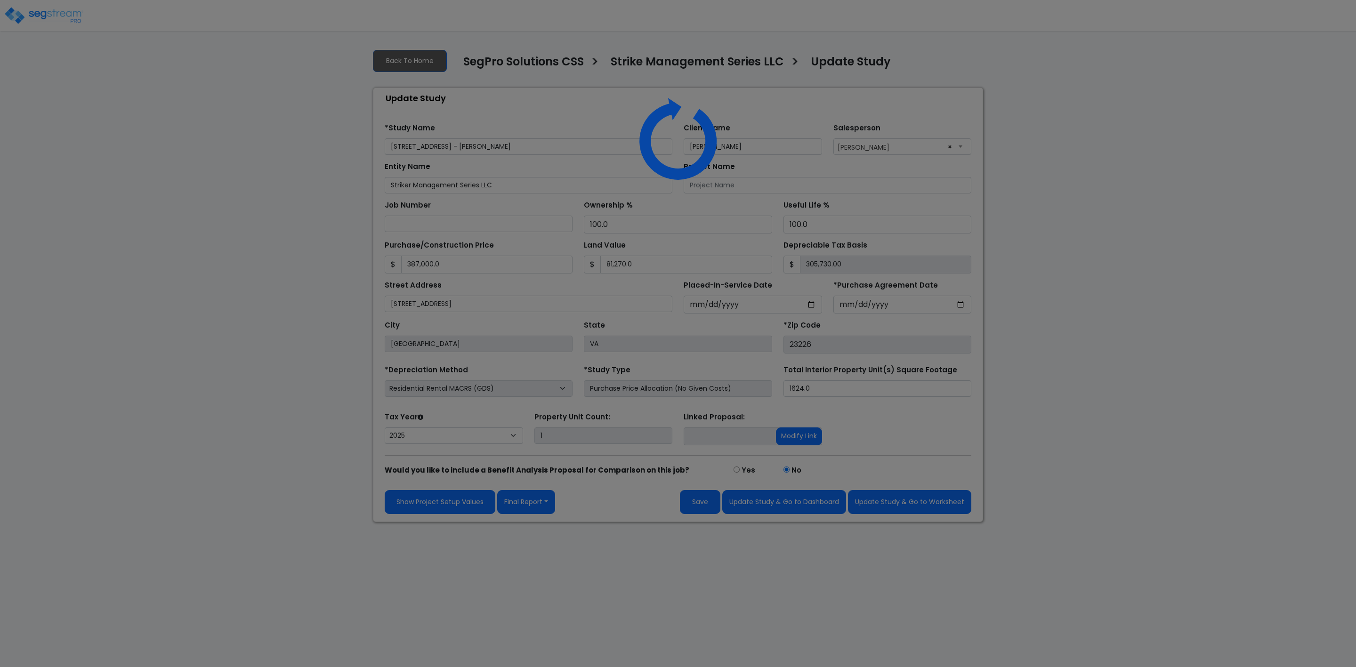
select select "2025"
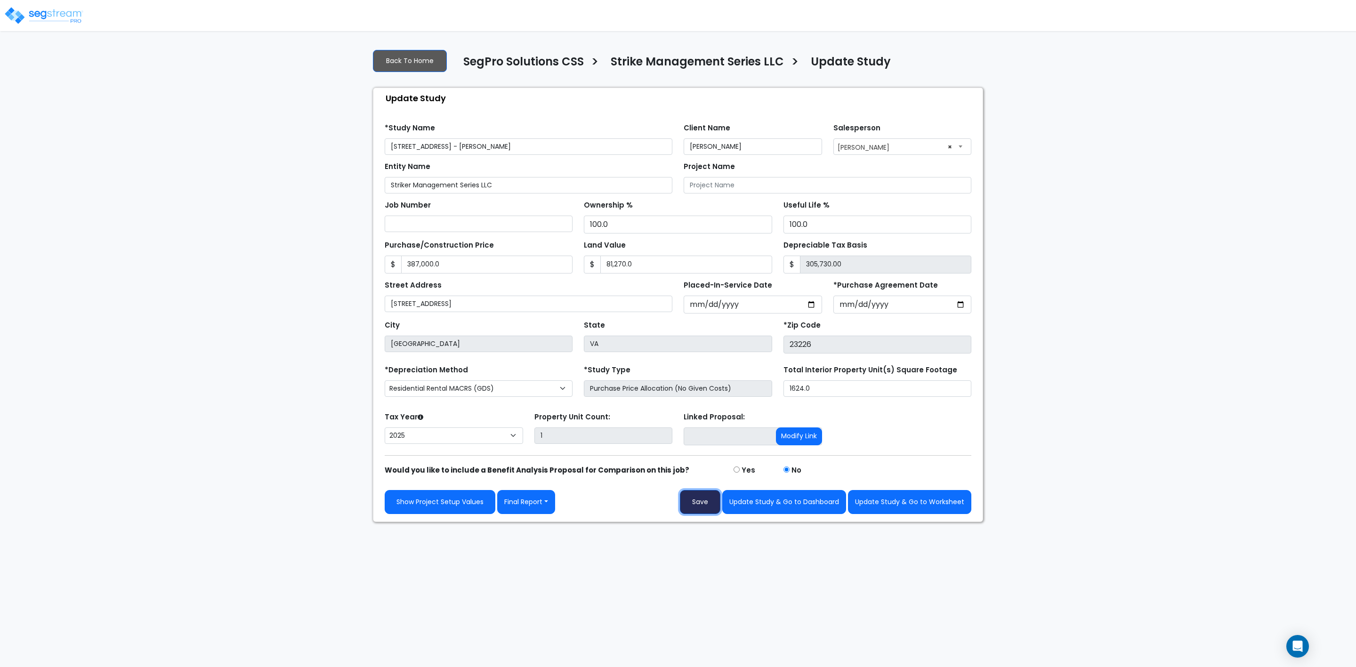
click at [693, 505] on button "Save" at bounding box center [700, 502] width 40 height 24
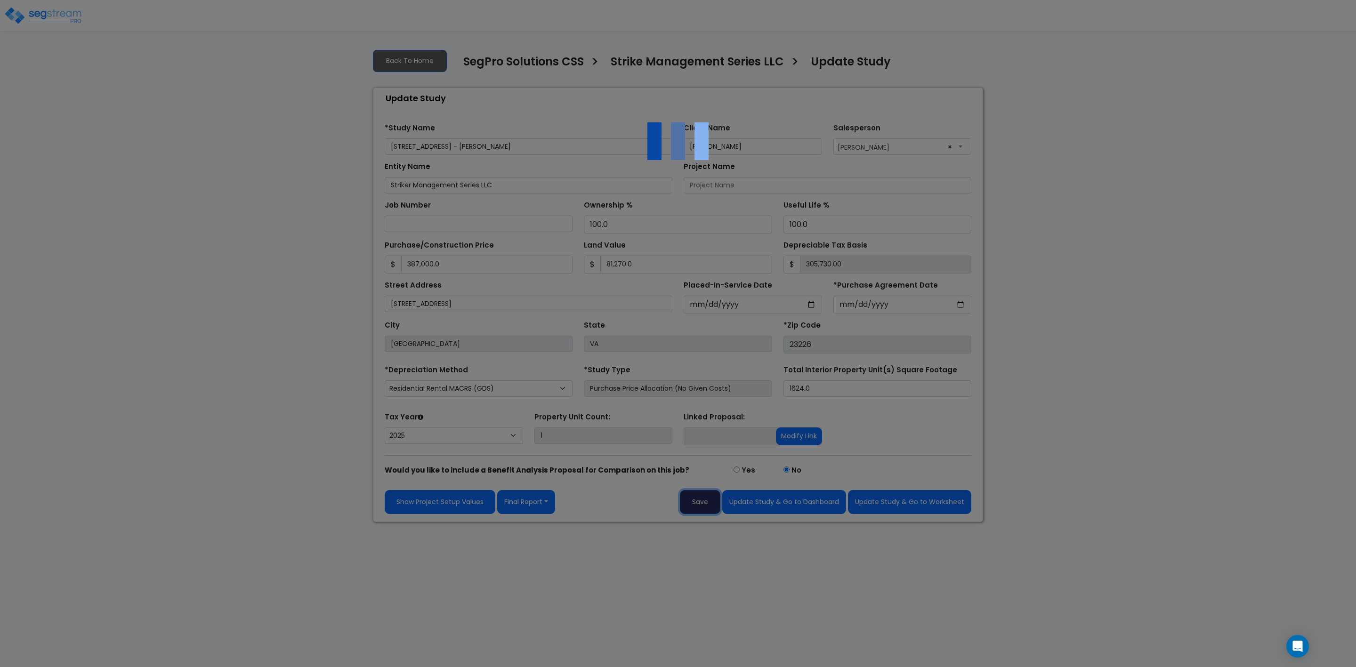
type input "387000"
type input "81270"
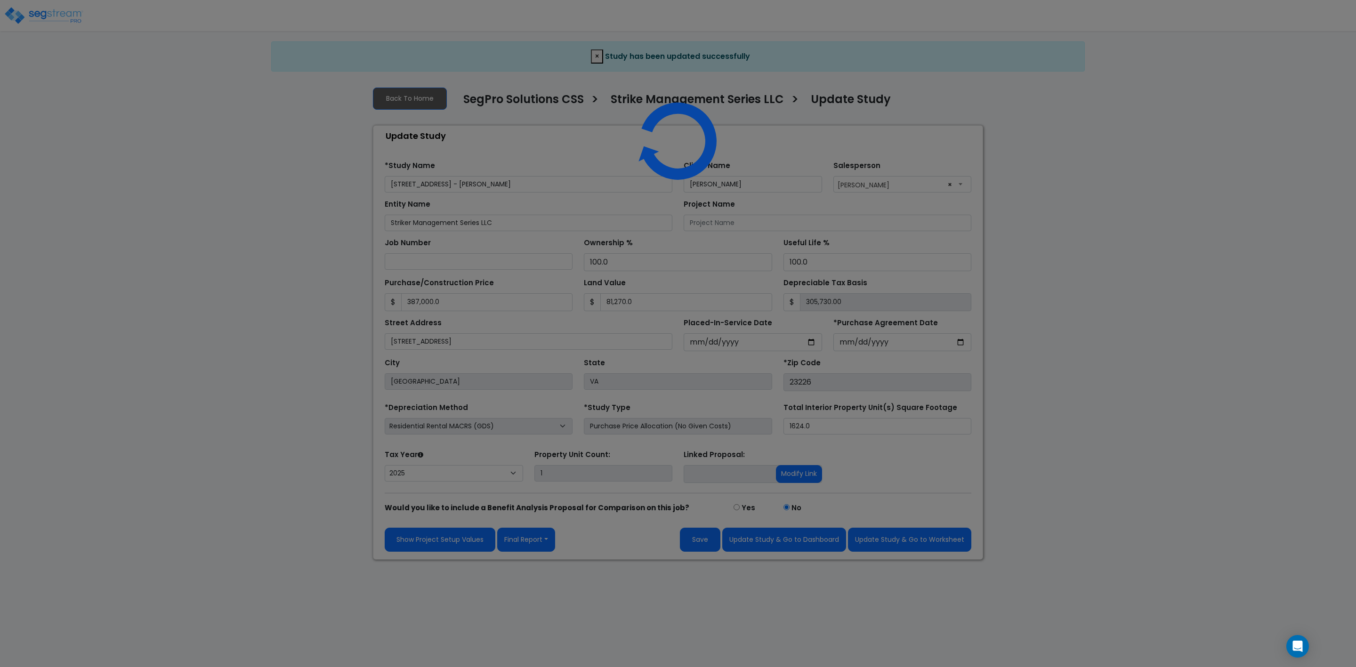
select select "2025"
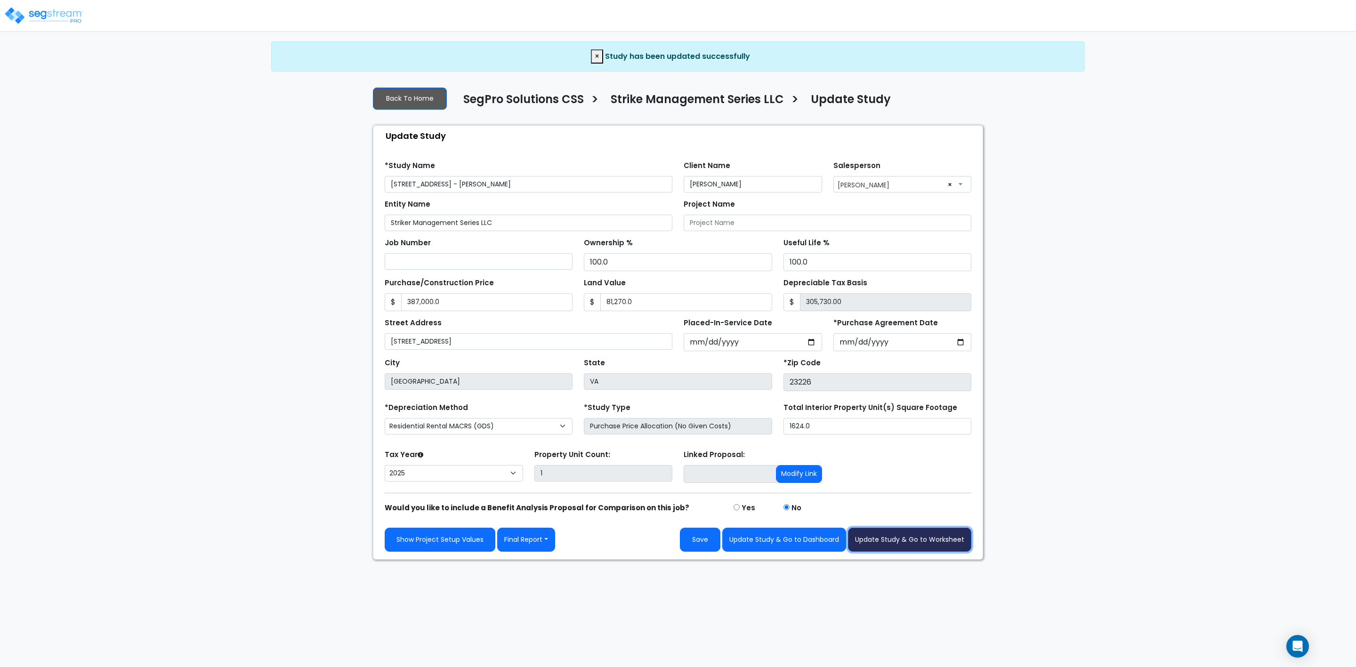
click at [905, 540] on button "Update Study & Go to Worksheet" at bounding box center [909, 540] width 123 height 24
type input "387000"
type input "81270"
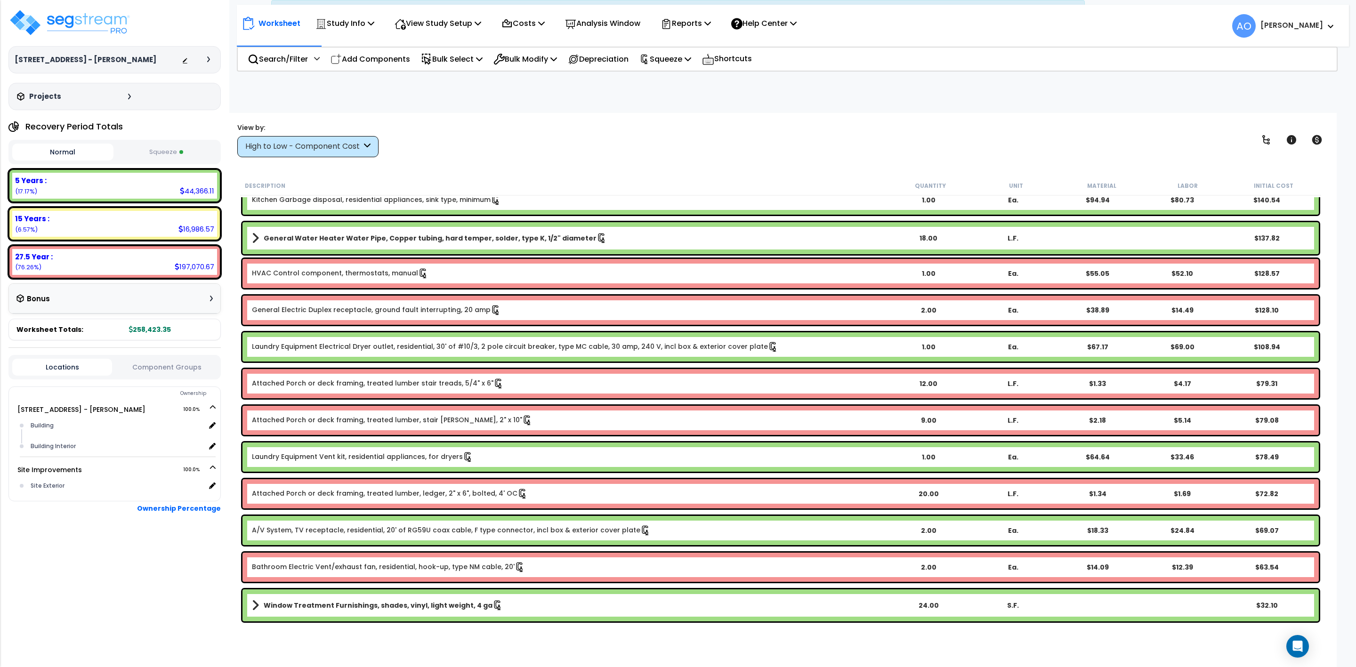
scroll to position [3957, 0]
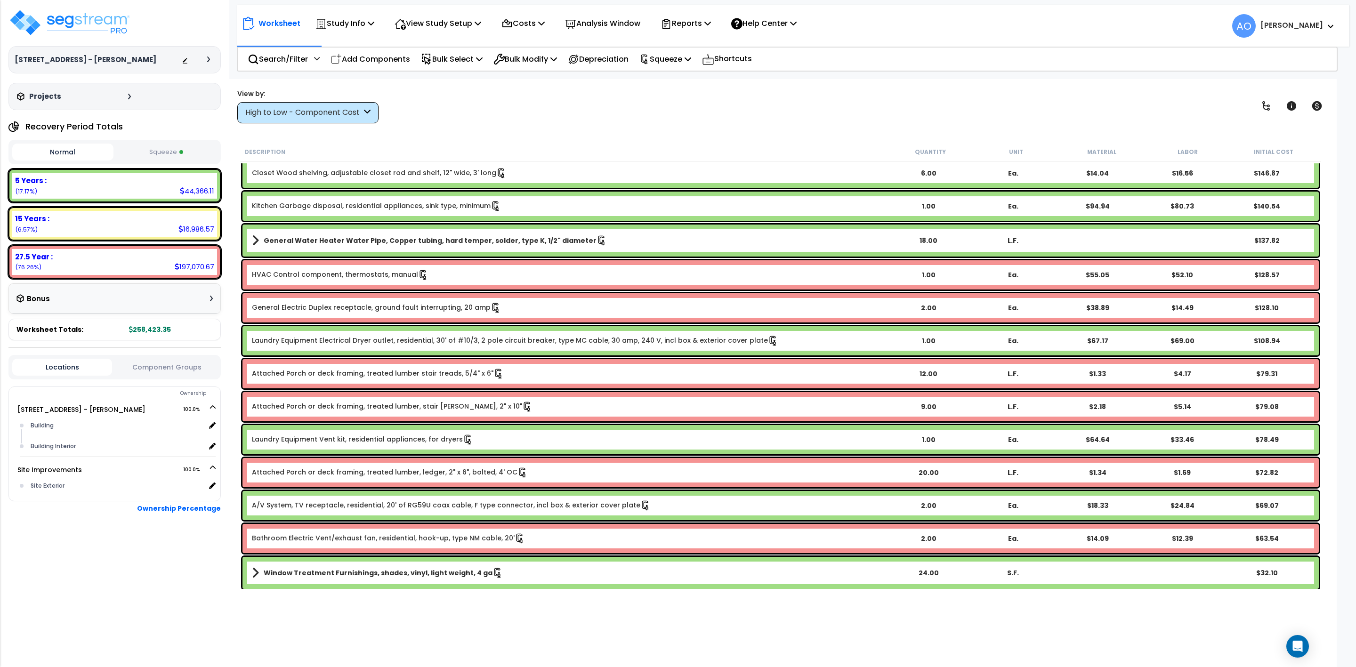
click at [404, 503] on link "A/V System, TV receptacle, residential, 20' of RG59U coax cable, F type connect…" at bounding box center [451, 506] width 399 height 10
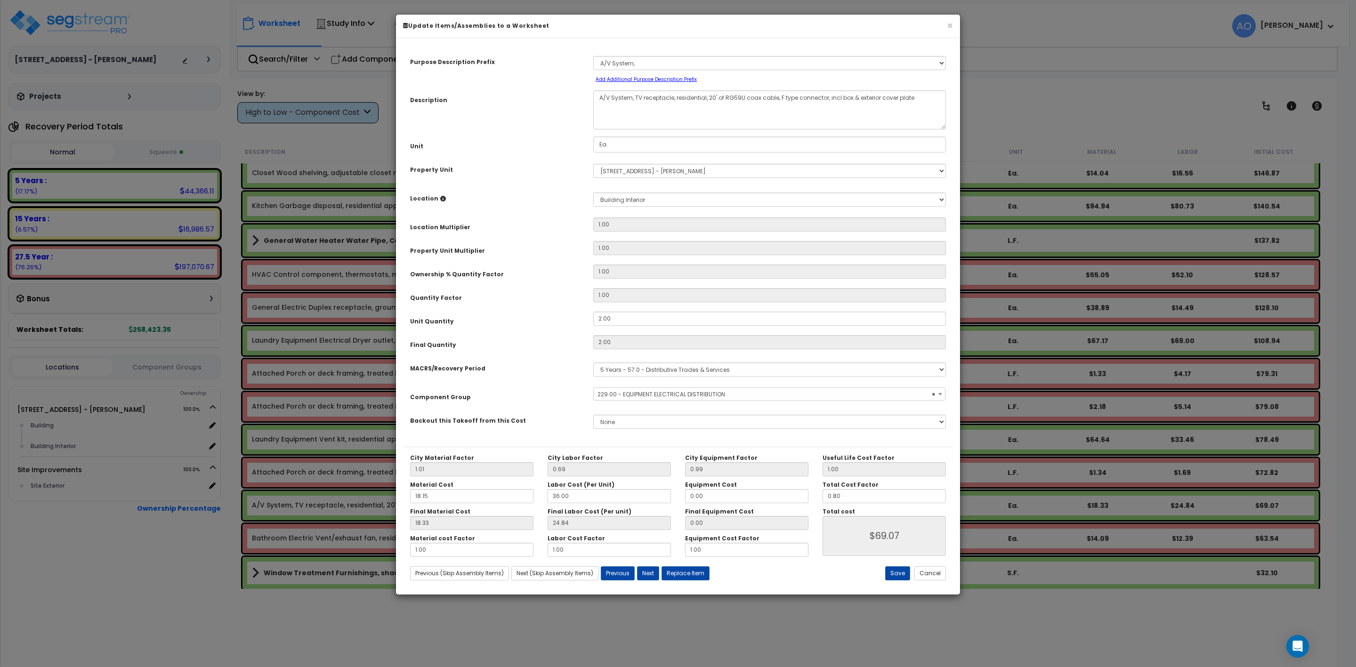
select select "46042"
click at [891, 574] on button "Save" at bounding box center [897, 573] width 25 height 14
type input "69.07"
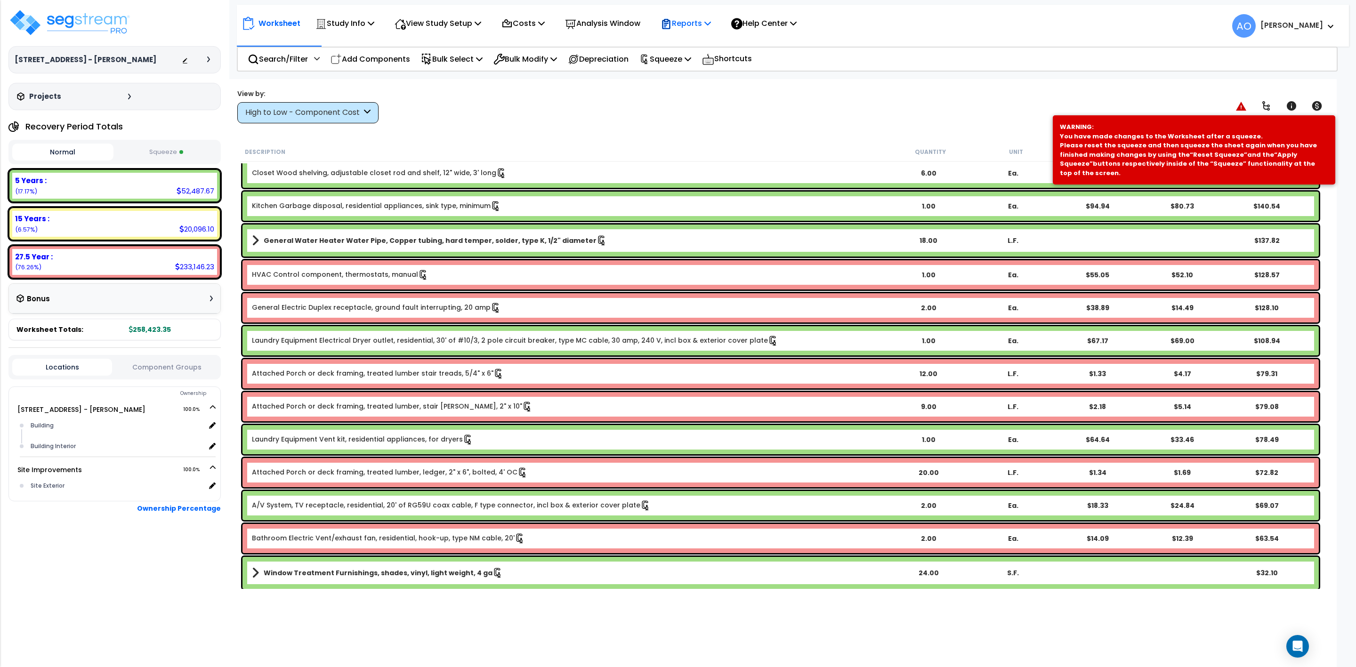
click at [698, 18] on p "Reports" at bounding box center [686, 23] width 50 height 13
click at [859, 131] on div "Worksheet Study Info Study Setup Add Property Unit Template study Clone study AO" at bounding box center [781, 412] width 1112 height 667
click at [677, 61] on p "Squeeze" at bounding box center [665, 59] width 52 height 13
click at [686, 82] on link "Re-squeeze" at bounding box center [681, 82] width 93 height 22
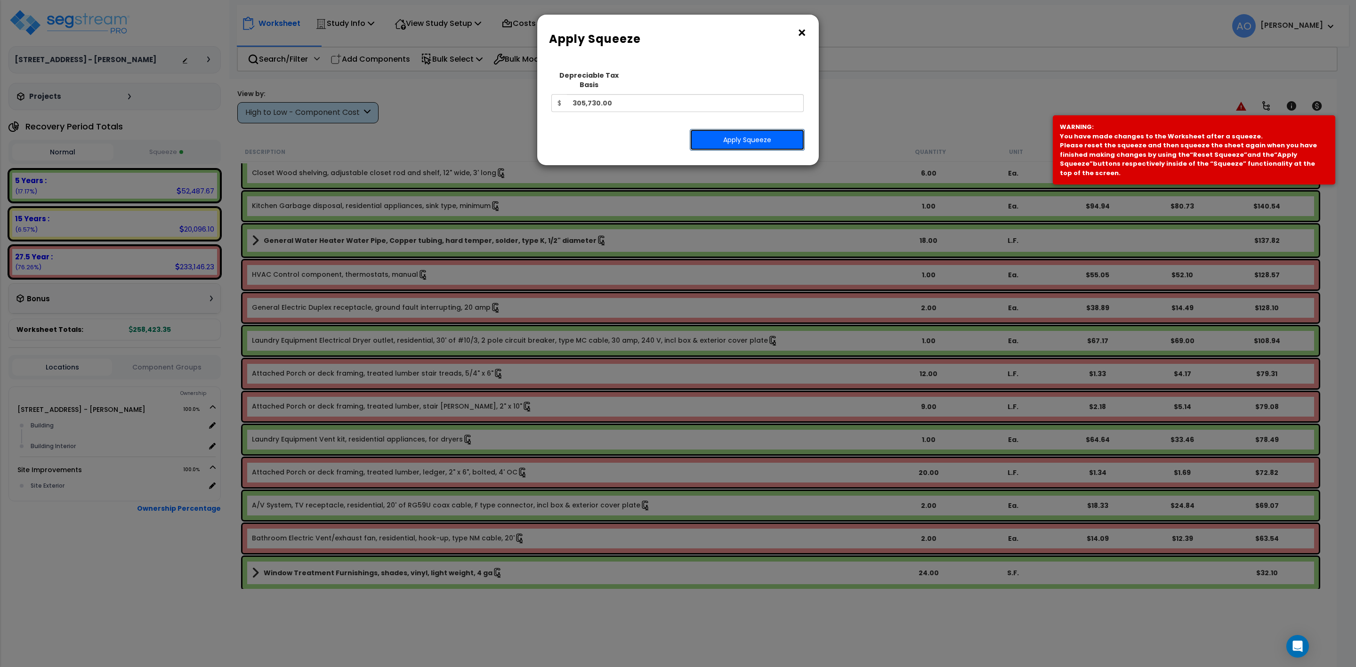
click at [727, 136] on button "Apply Squeeze" at bounding box center [747, 140] width 115 height 22
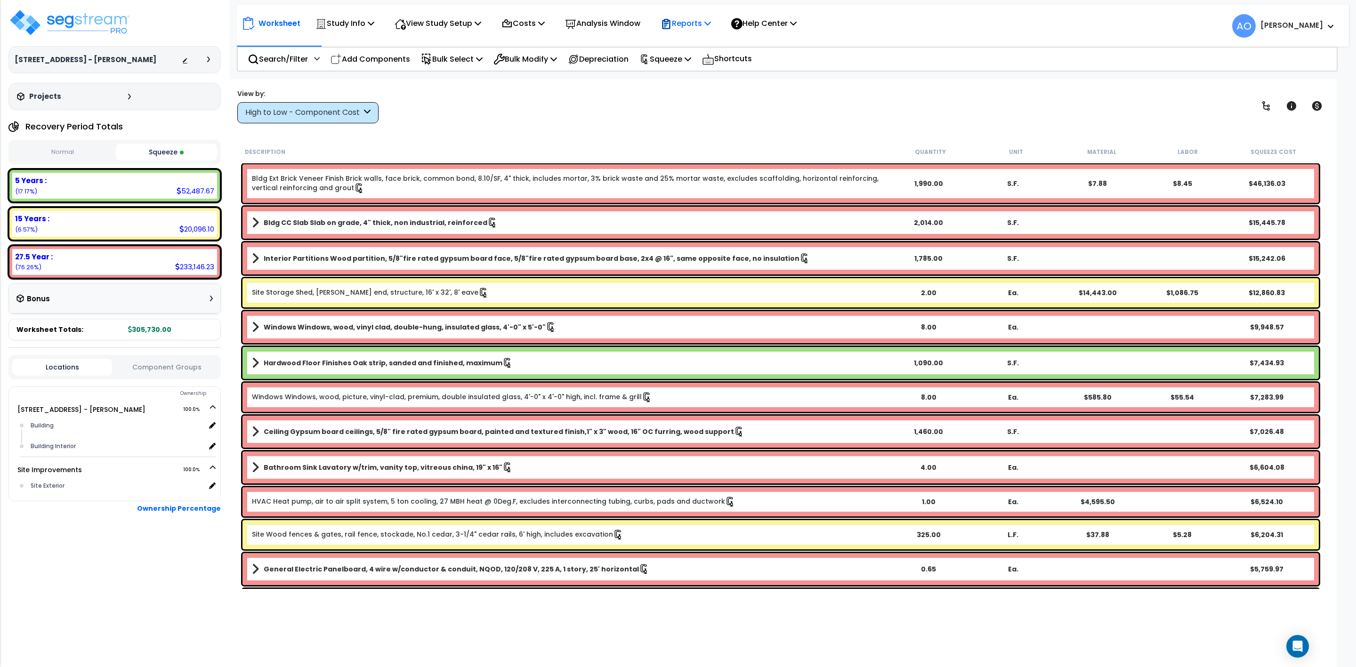
click at [694, 22] on p "Reports" at bounding box center [686, 23] width 50 height 13
click at [682, 46] on link "Get Report" at bounding box center [702, 44] width 93 height 19
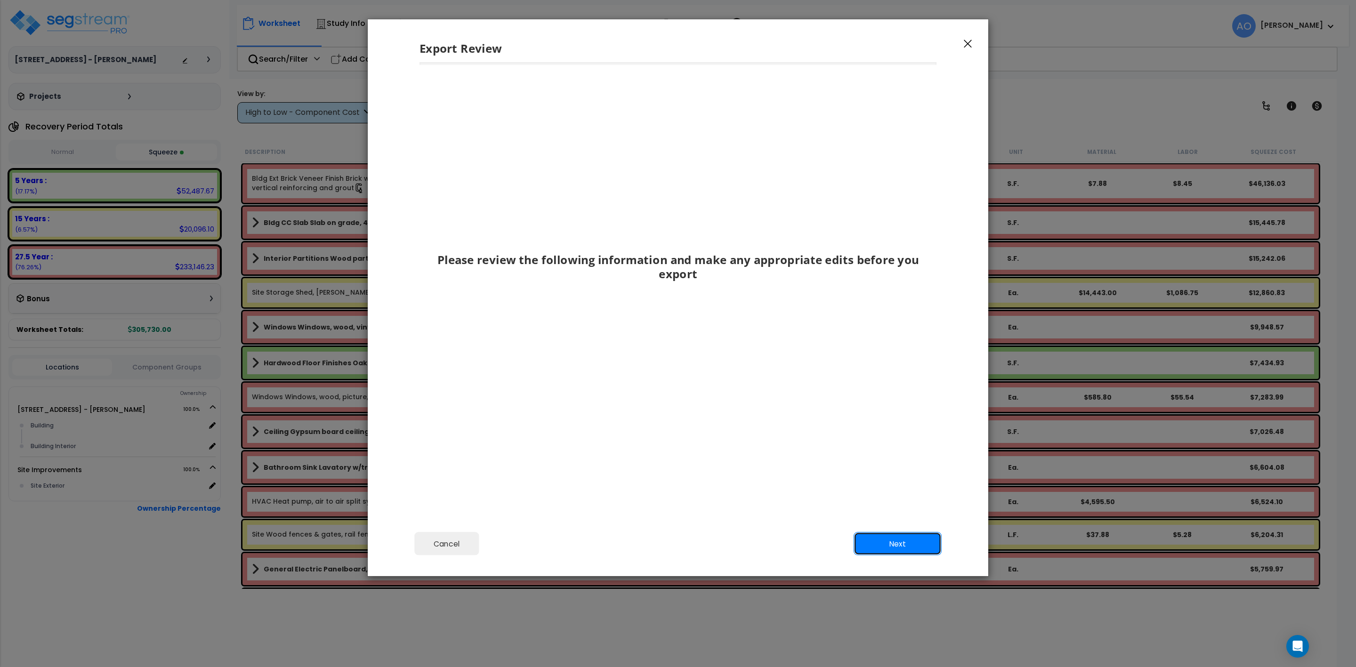
click at [904, 543] on button "Next" at bounding box center [898, 544] width 88 height 24
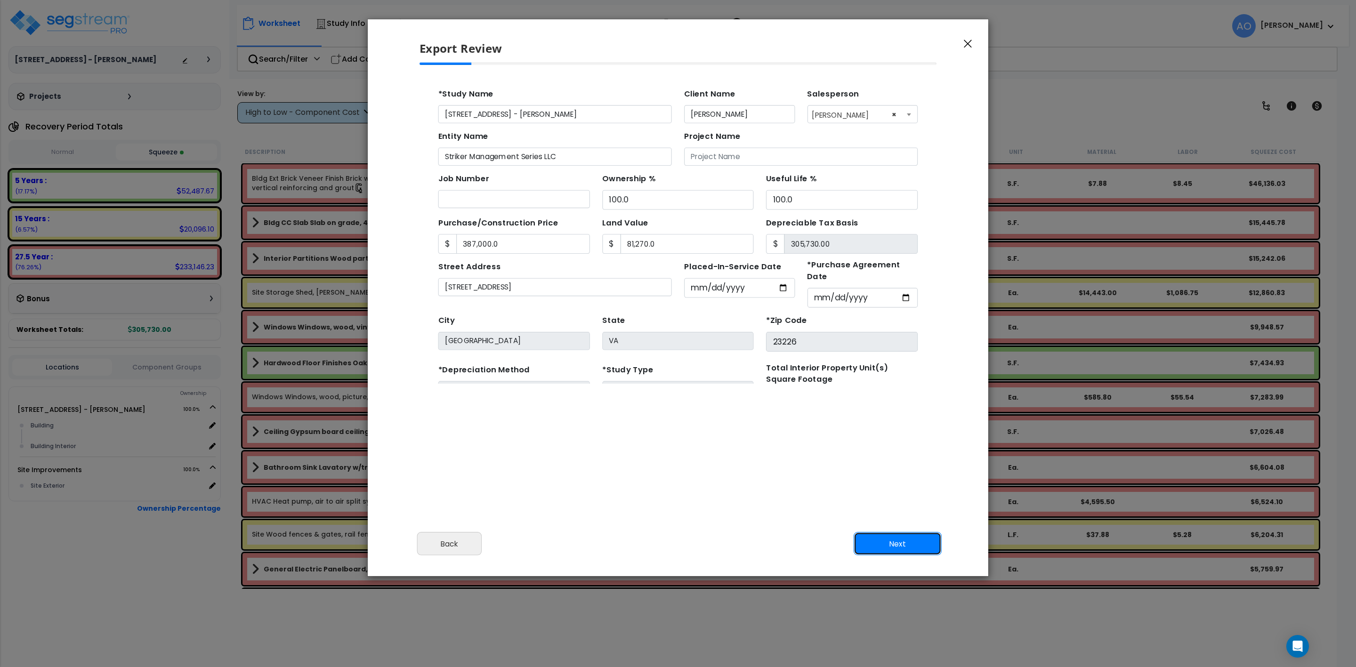
click at [903, 542] on button "Next" at bounding box center [898, 544] width 88 height 24
type input "387000"
type input "81270"
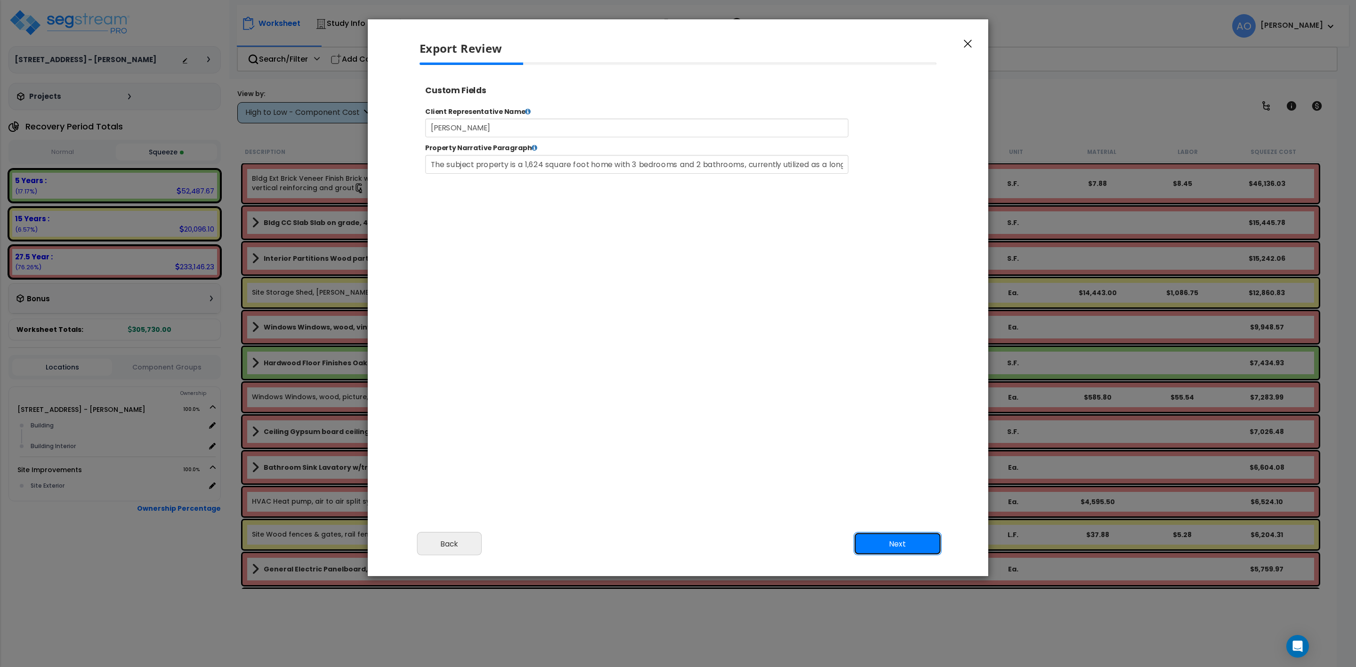
click at [903, 542] on button "Next" at bounding box center [898, 544] width 88 height 24
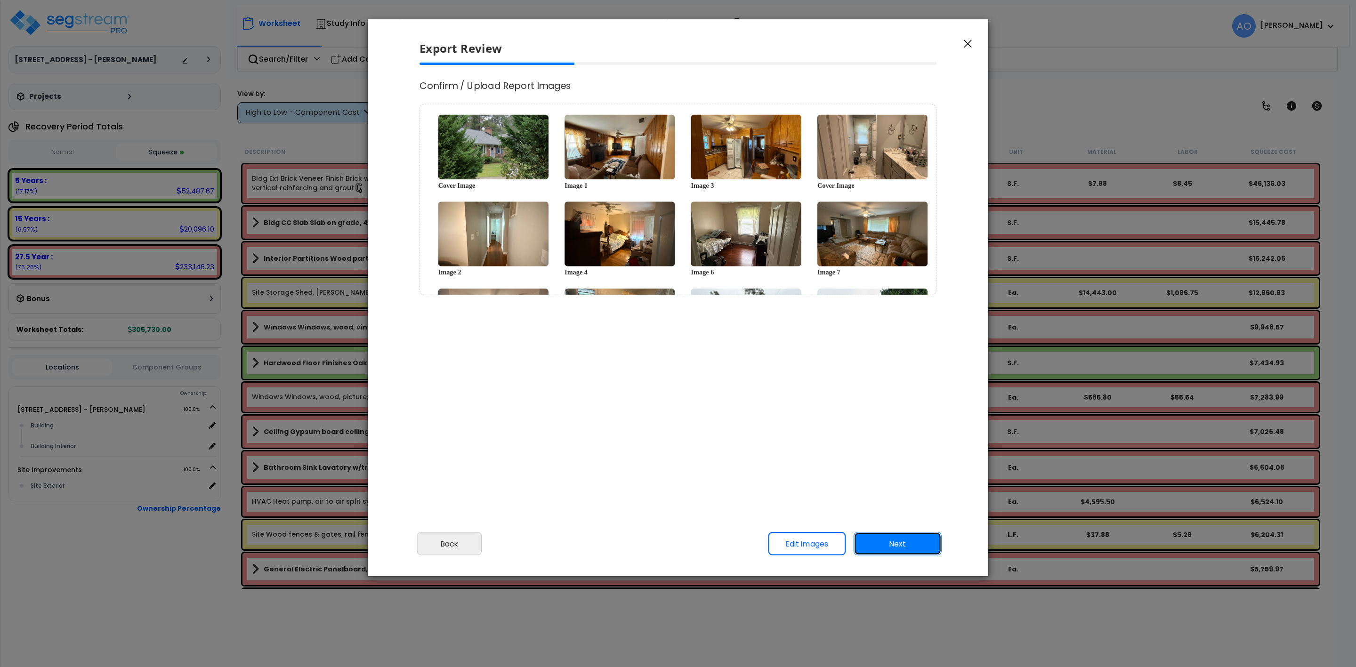
click at [903, 542] on button "Next" at bounding box center [898, 544] width 88 height 24
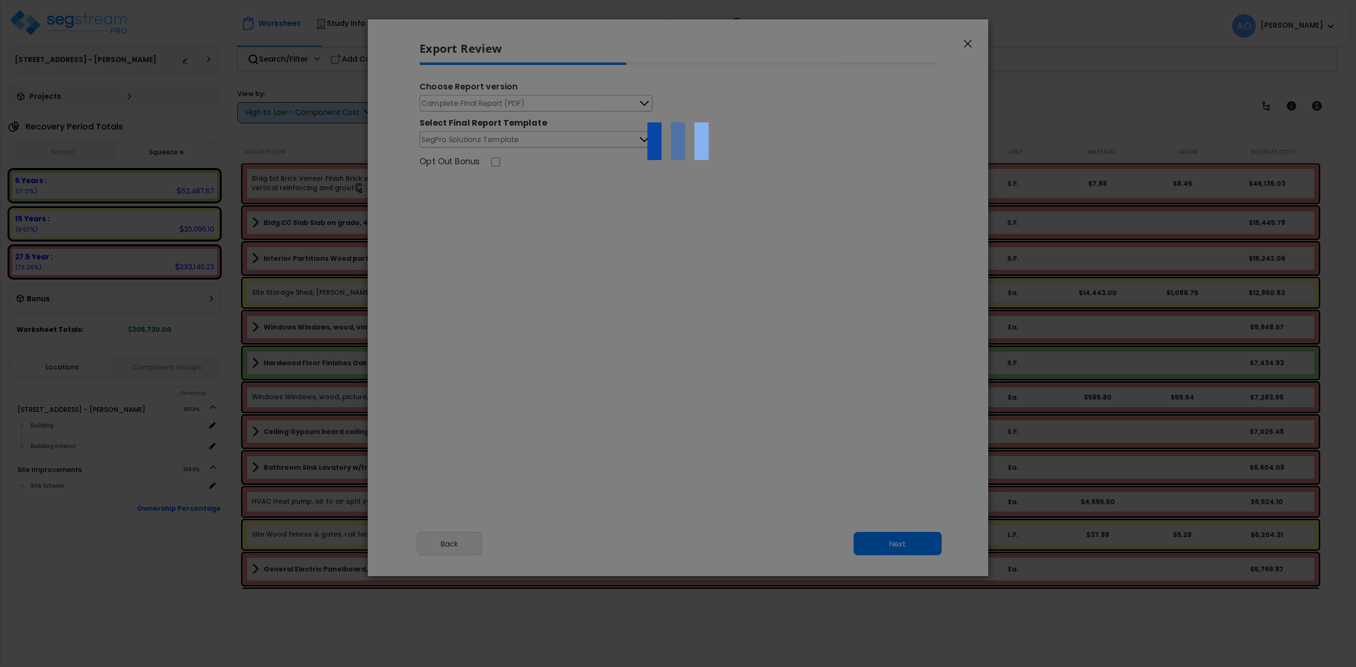
select select "2025"
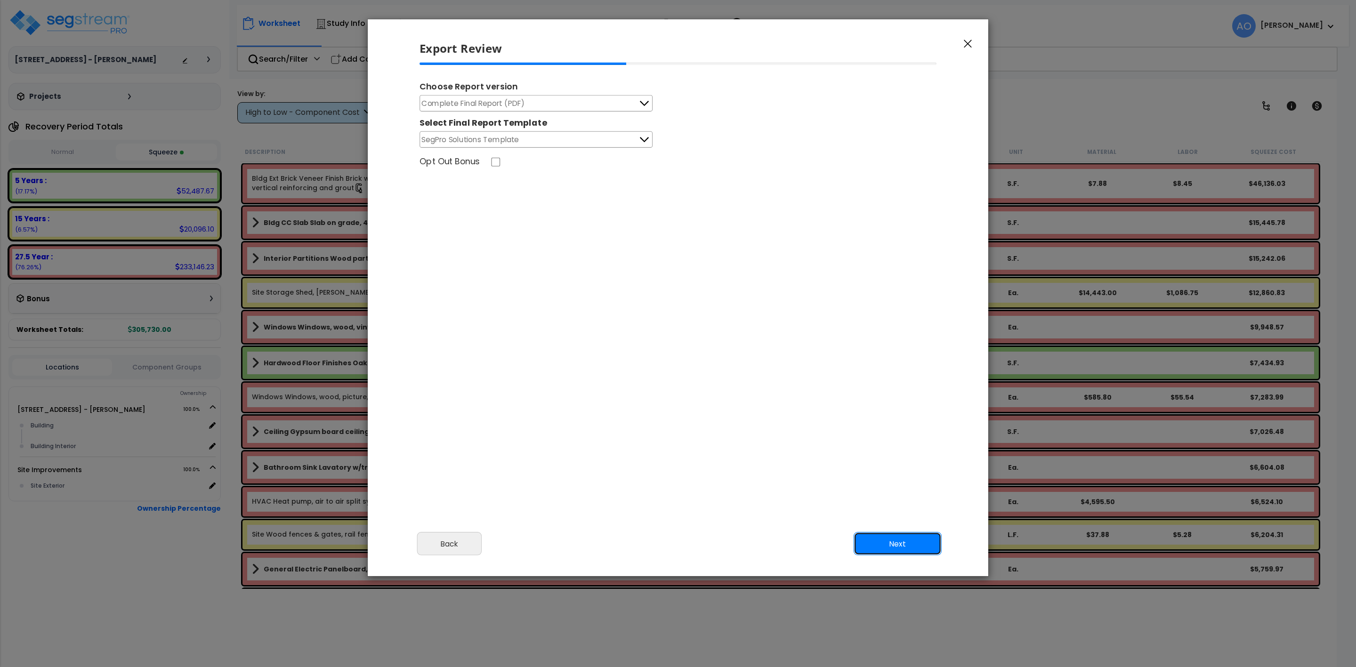
click at [903, 542] on button "Next" at bounding box center [898, 544] width 88 height 24
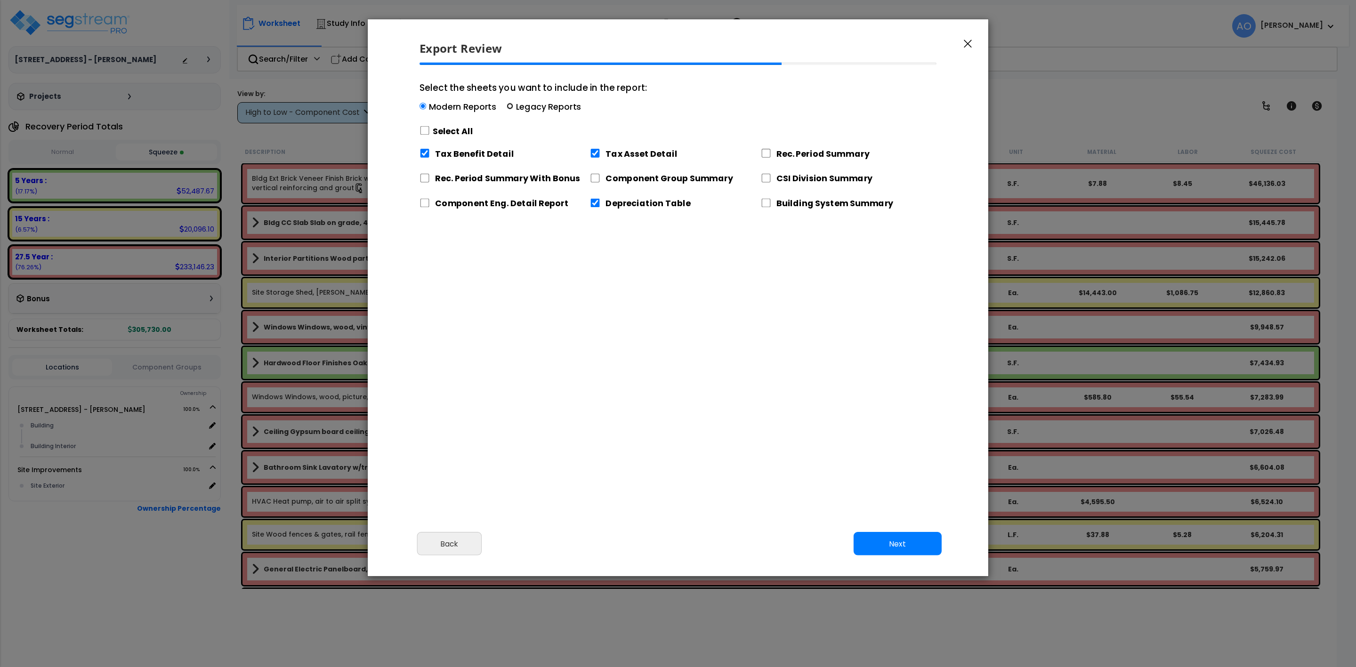
click at [509, 106] on input "Select the sheets you want to include in the report: Modern Reports Legacy Repo…" at bounding box center [510, 106] width 7 height 7
radio input "true"
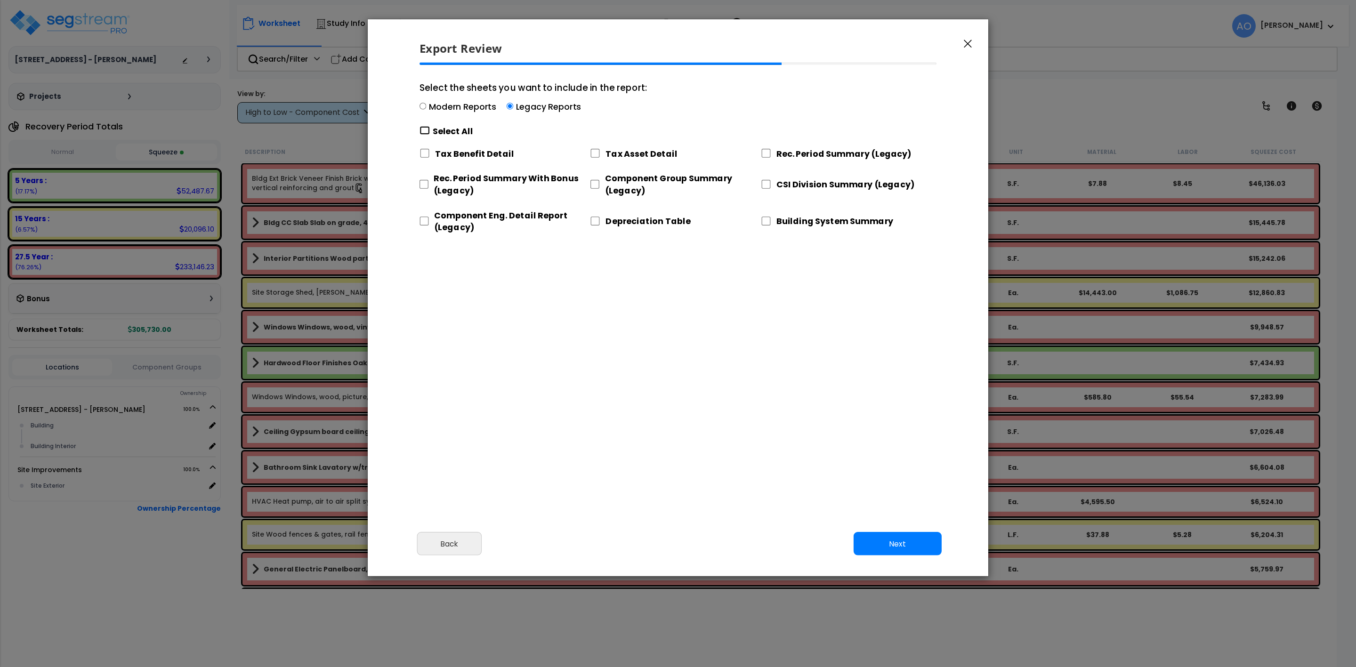
click at [422, 129] on input "Select the sheets you want to include in the report: Modern Reports Legacy Repo…" at bounding box center [425, 130] width 10 height 9
checkbox input "true"
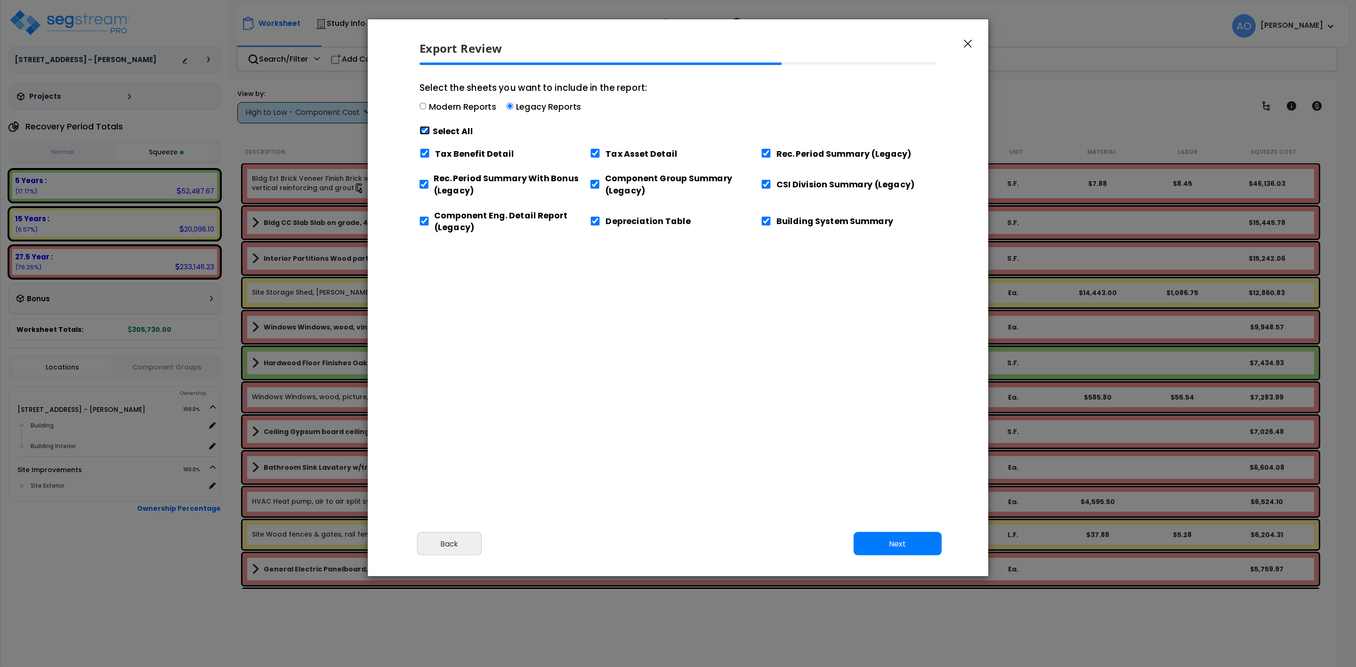
checkbox input "true"
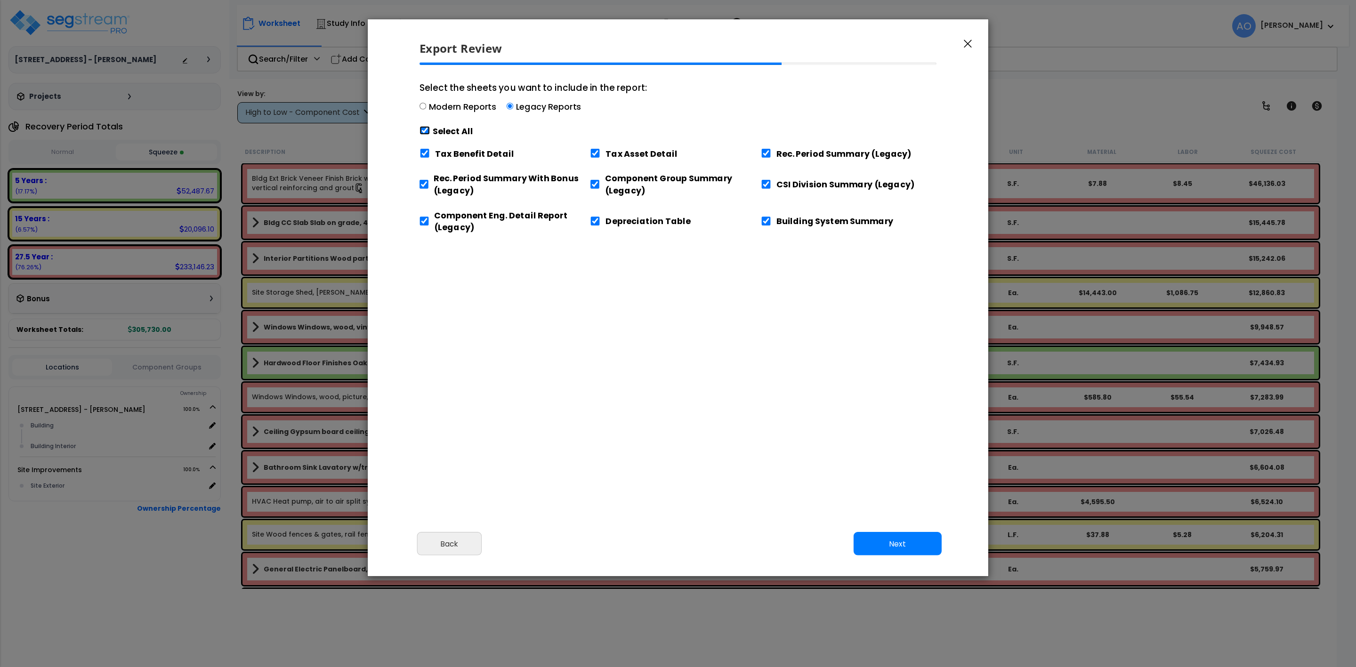
checkbox input "true"
click at [424, 154] on input "Tax Benefit Detail" at bounding box center [425, 153] width 10 height 9
checkbox input "false"
click at [425, 223] on input "Component Eng. Detail Report (Legacy)" at bounding box center [424, 221] width 9 height 9
checkbox input "false"
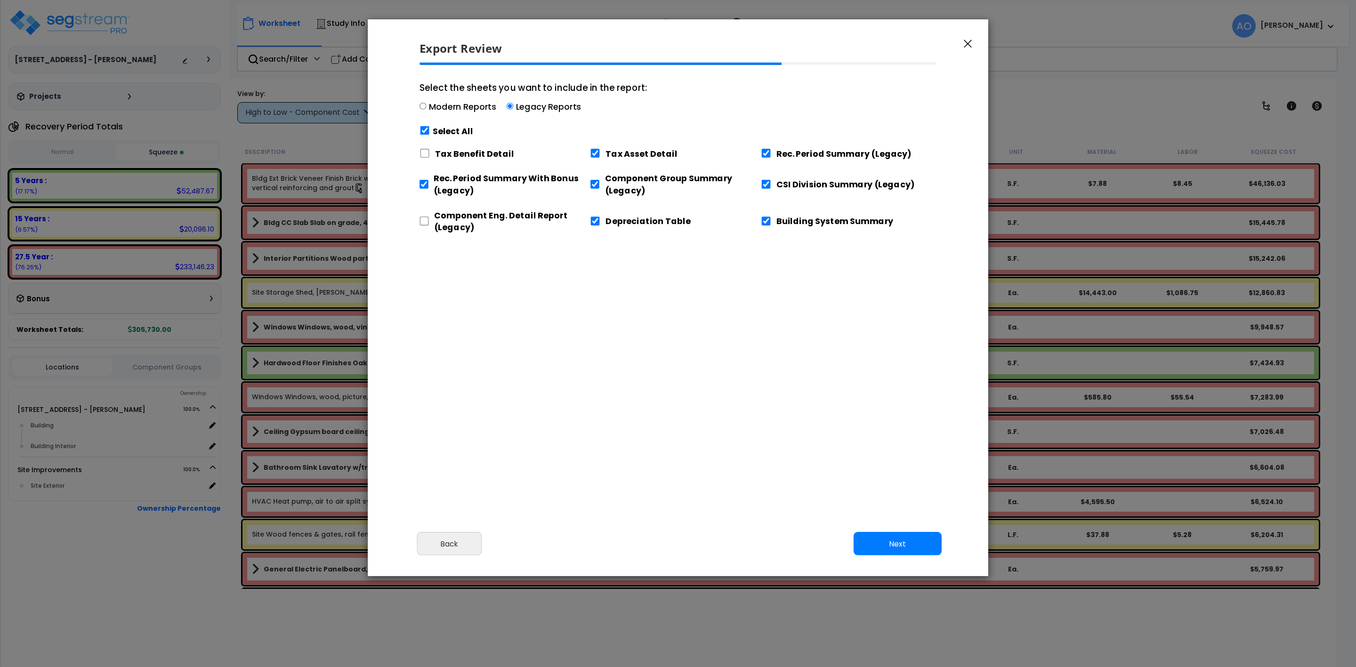
click at [780, 221] on label "Building System Summary" at bounding box center [834, 221] width 117 height 12
click at [771, 221] on input "Building System Summary" at bounding box center [766, 221] width 10 height 9
checkbox input "false"
click at [879, 544] on button "Next" at bounding box center [898, 544] width 88 height 24
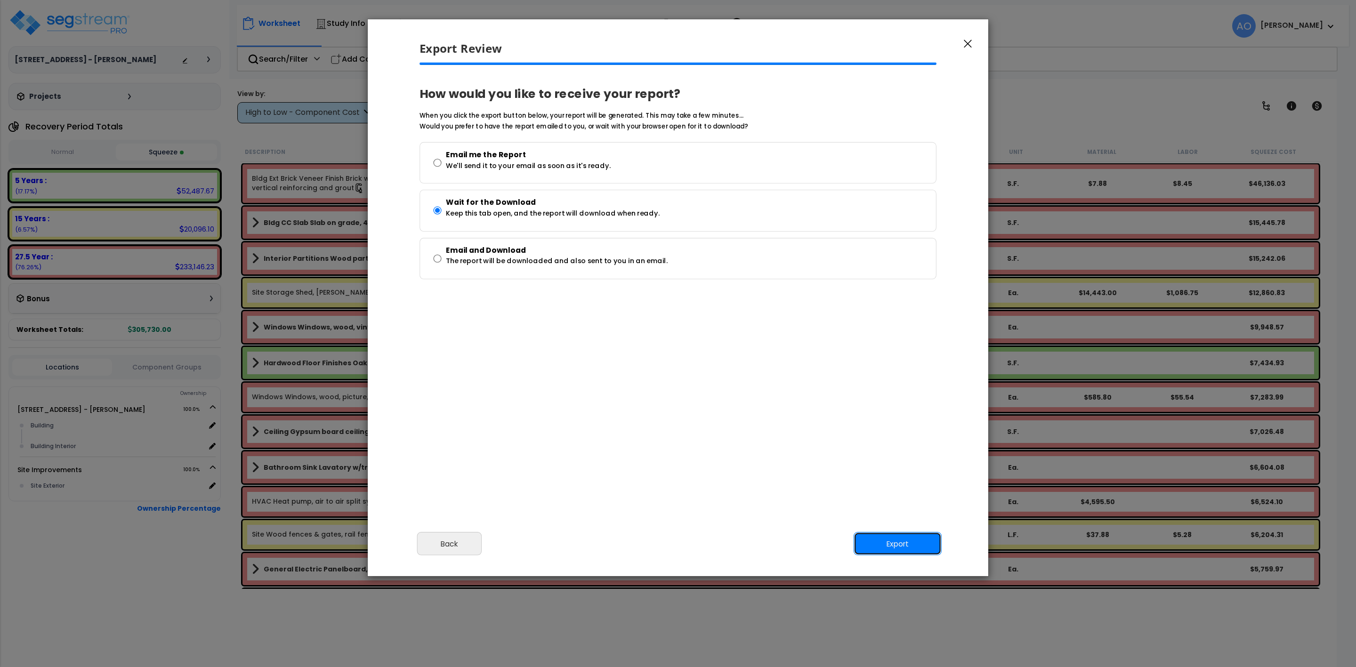
click at [879, 544] on button "Export" at bounding box center [898, 544] width 88 height 24
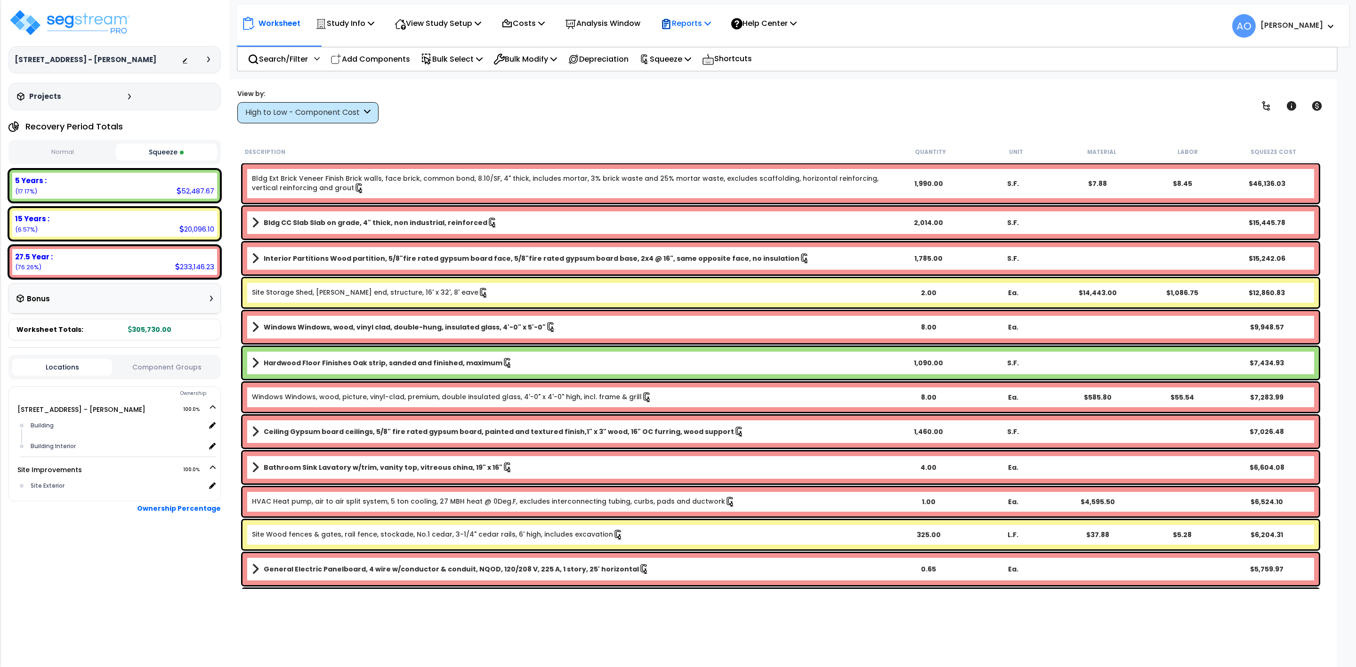
click at [696, 21] on p "Reports" at bounding box center [686, 23] width 50 height 13
click at [704, 63] on link "Manage Report Images" at bounding box center [702, 64] width 93 height 19
click at [468, 121] on div "View by: High to Low - Component Cost High to Low - Component Cost" at bounding box center [780, 106] width 1093 height 35
click at [58, 13] on img at bounding box center [69, 22] width 122 height 28
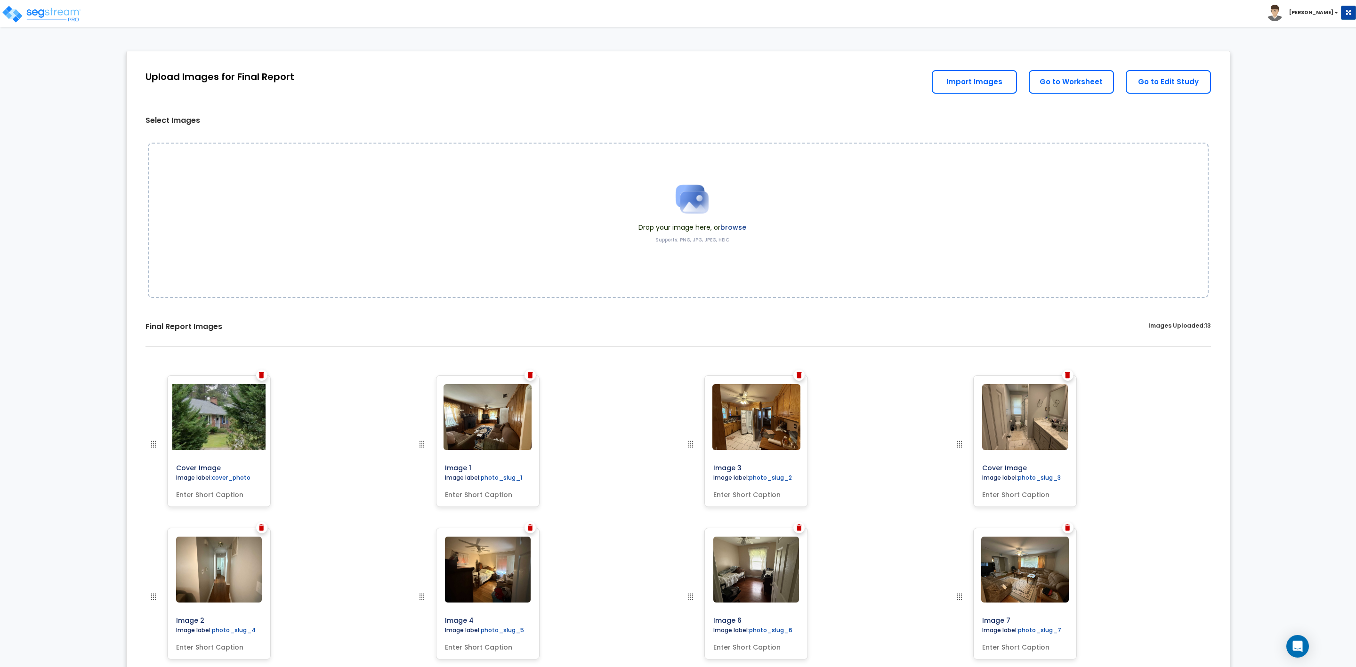
click at [259, 374] on div at bounding box center [261, 375] width 11 height 11
click at [260, 376] on img at bounding box center [261, 375] width 5 height 7
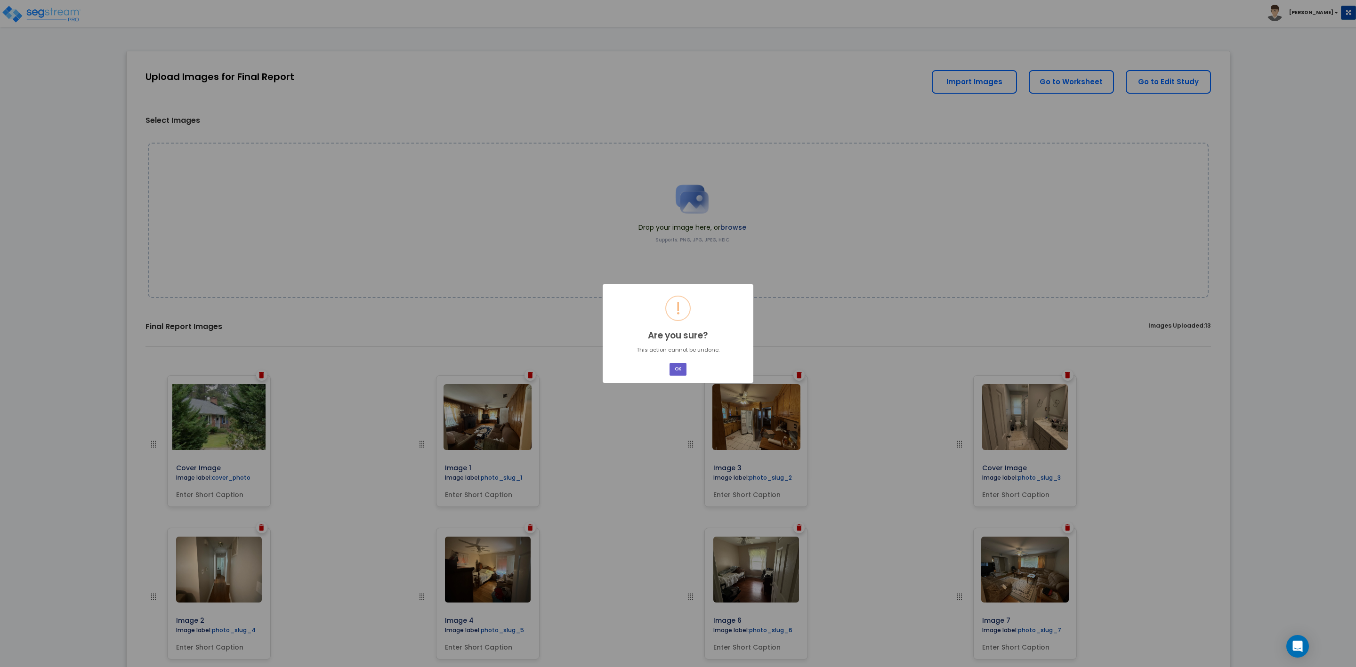
click at [674, 369] on button "OK" at bounding box center [678, 369] width 17 height 13
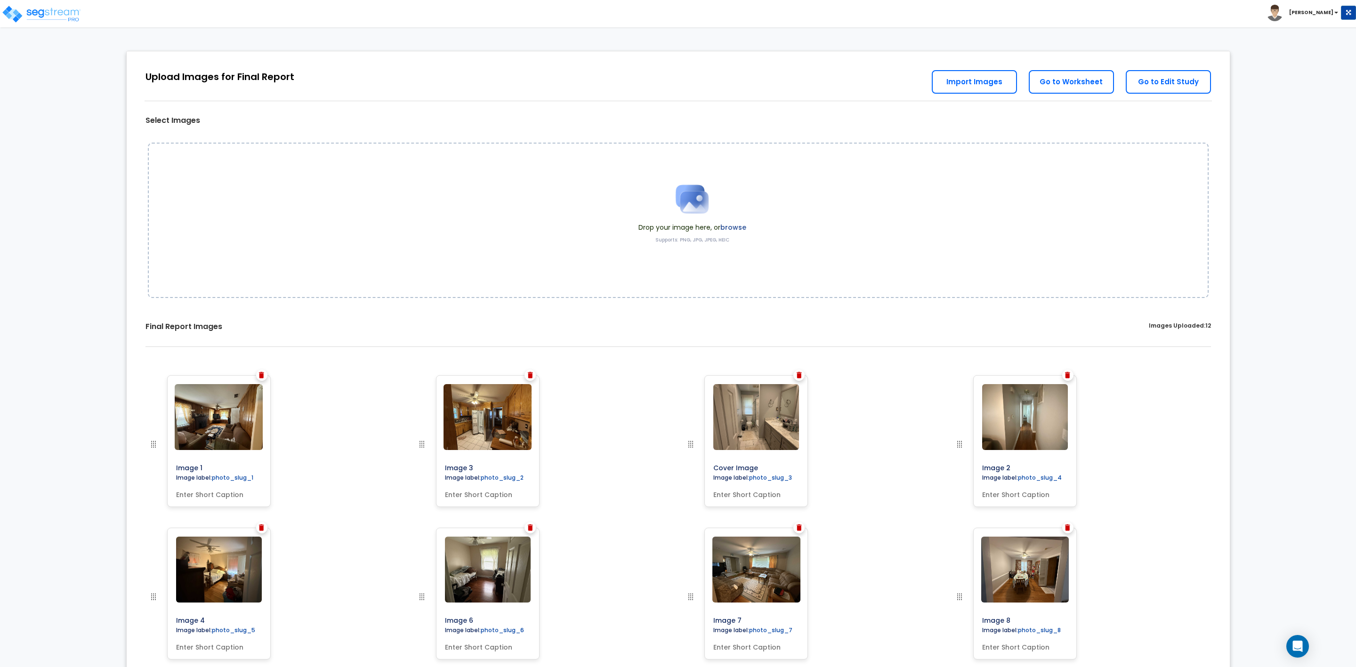
click at [702, 229] on span "Drop your image here, or browse" at bounding box center [692, 227] width 108 height 9
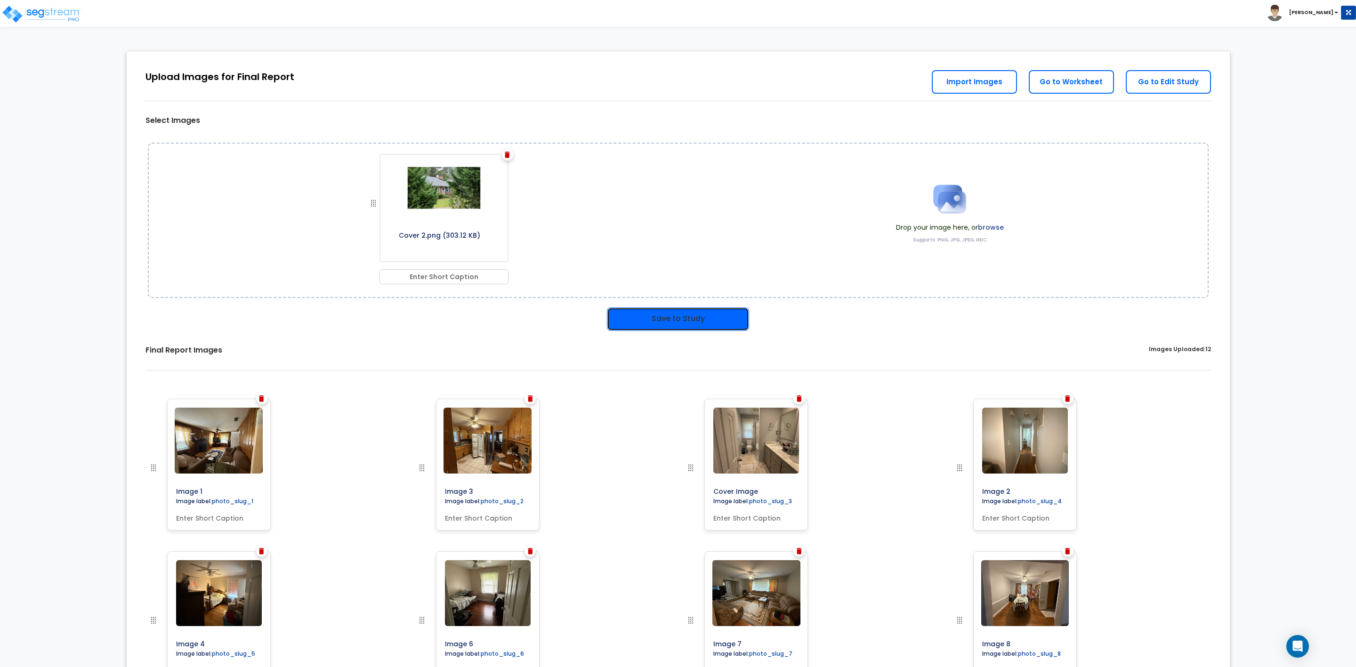
click at [677, 319] on button "Save to Study" at bounding box center [678, 319] width 142 height 24
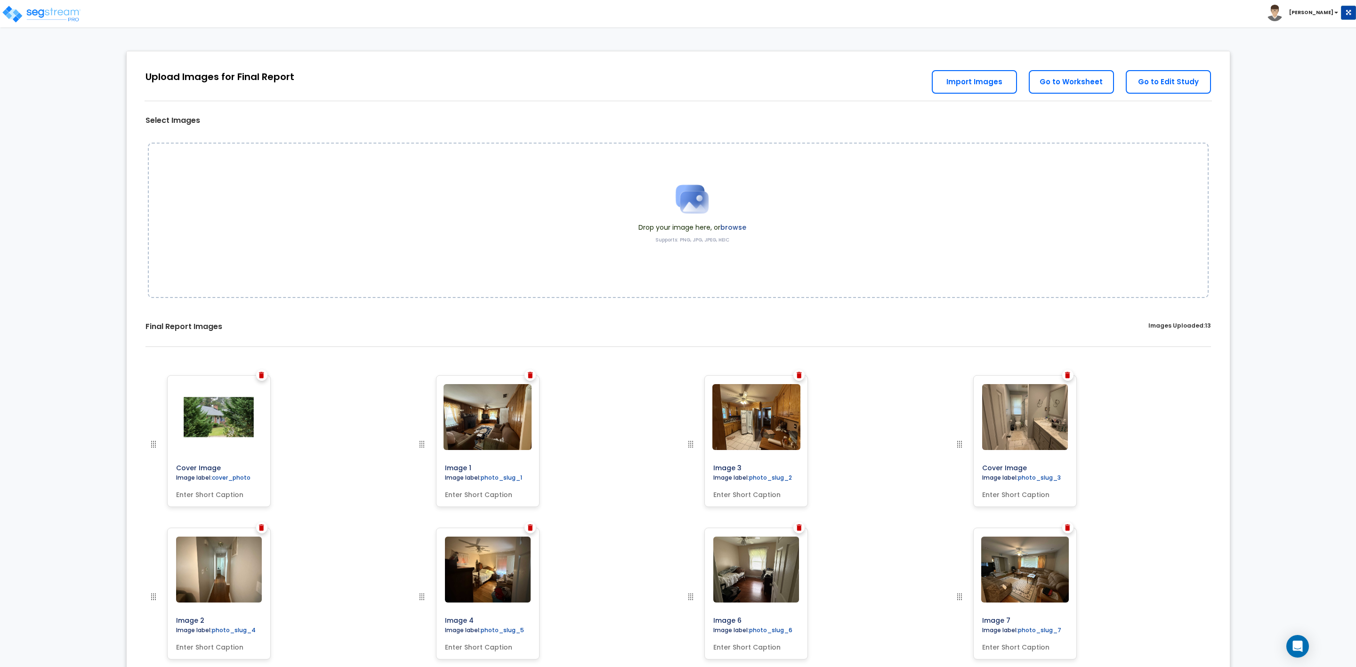
click at [262, 376] on img at bounding box center [261, 375] width 5 height 7
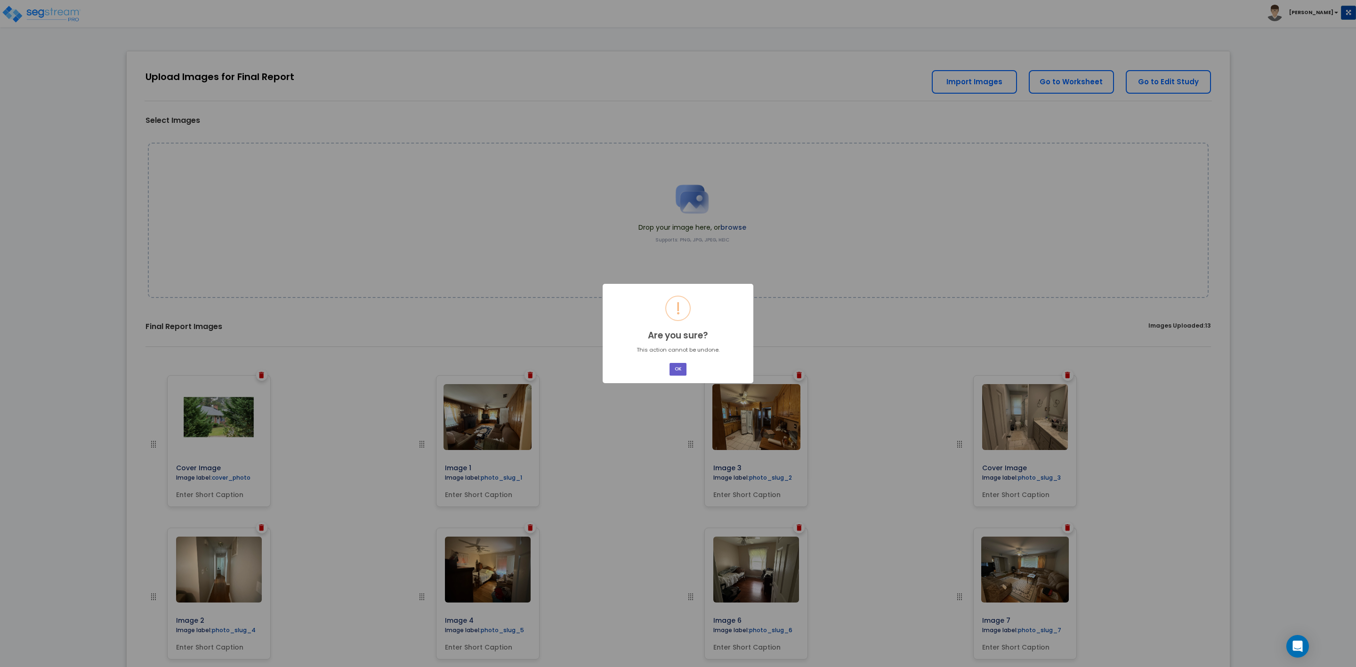
click at [678, 365] on button "OK" at bounding box center [678, 369] width 17 height 13
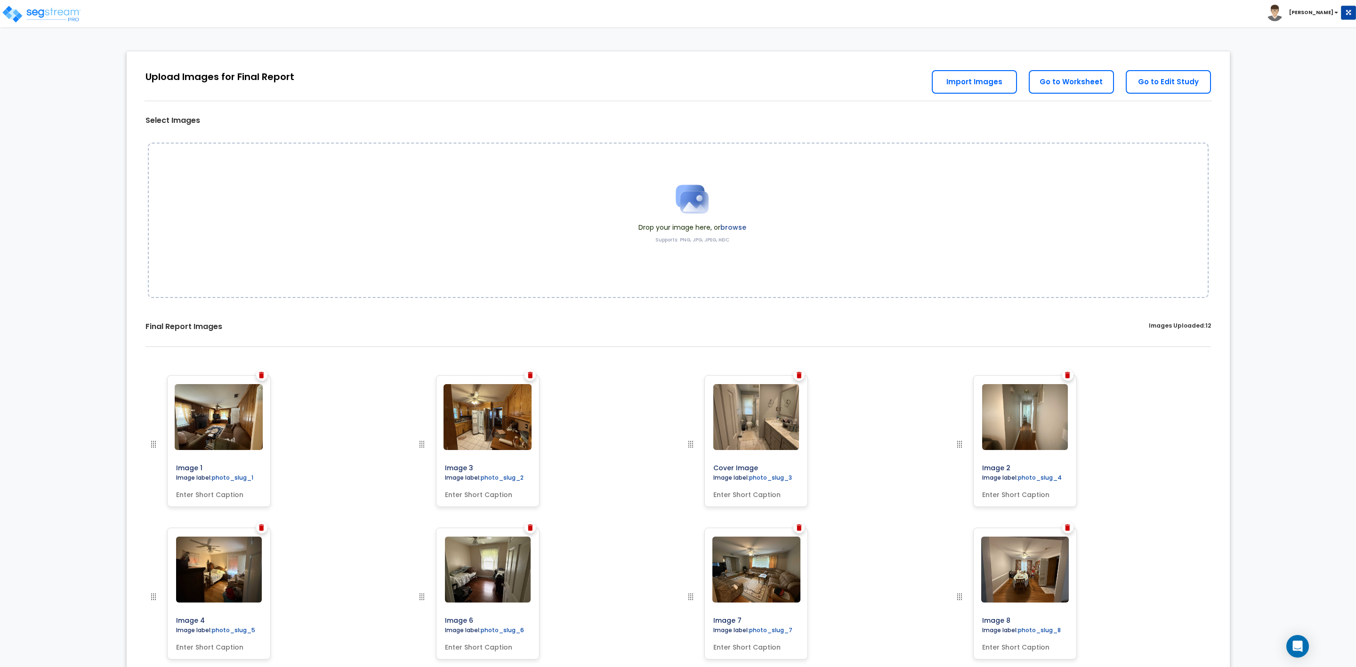
click at [694, 208] on img at bounding box center [692, 199] width 47 height 47
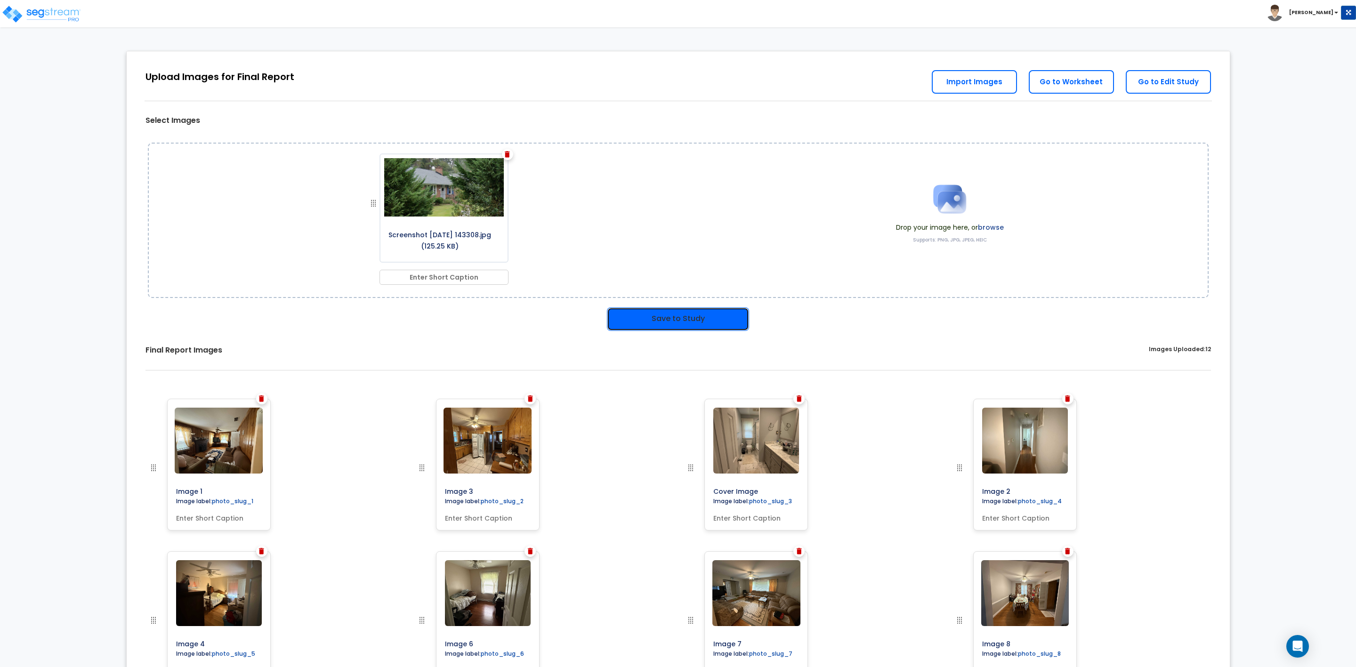
click at [688, 314] on button "Save to Study" at bounding box center [678, 319] width 142 height 24
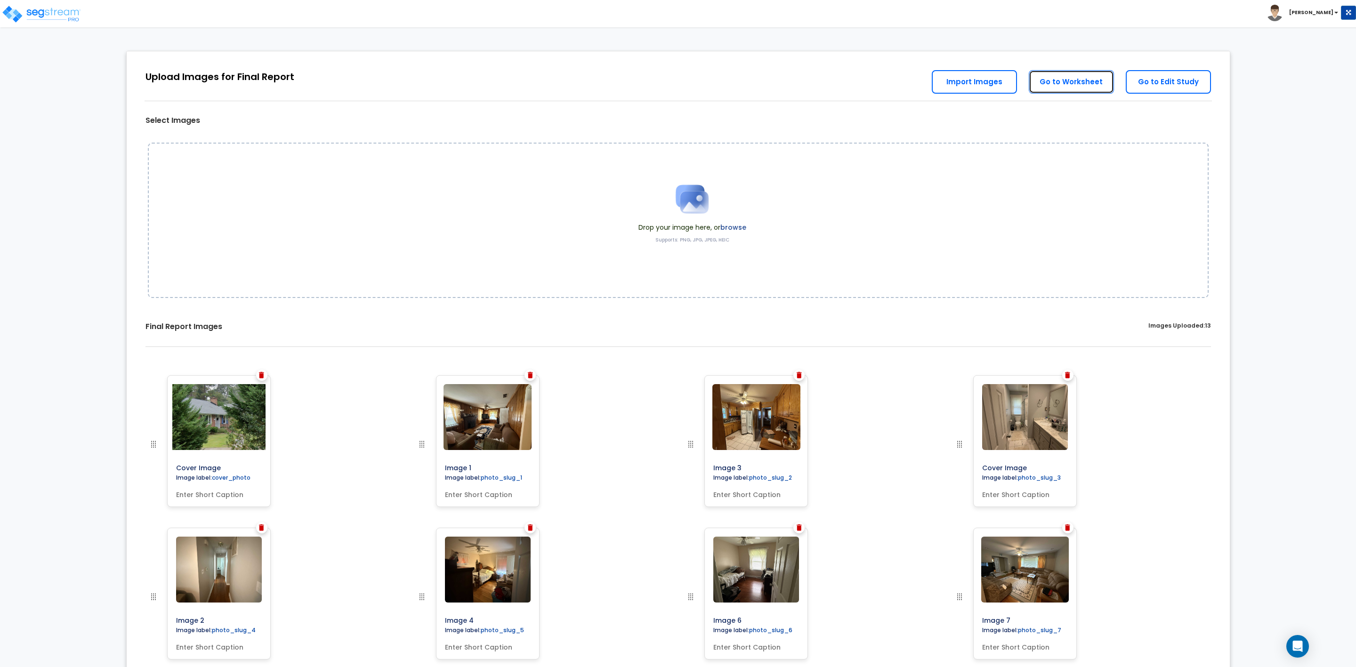
click at [1063, 83] on link "Go to Worksheet" at bounding box center [1071, 82] width 85 height 24
